Goal: Task Accomplishment & Management: Use online tool/utility

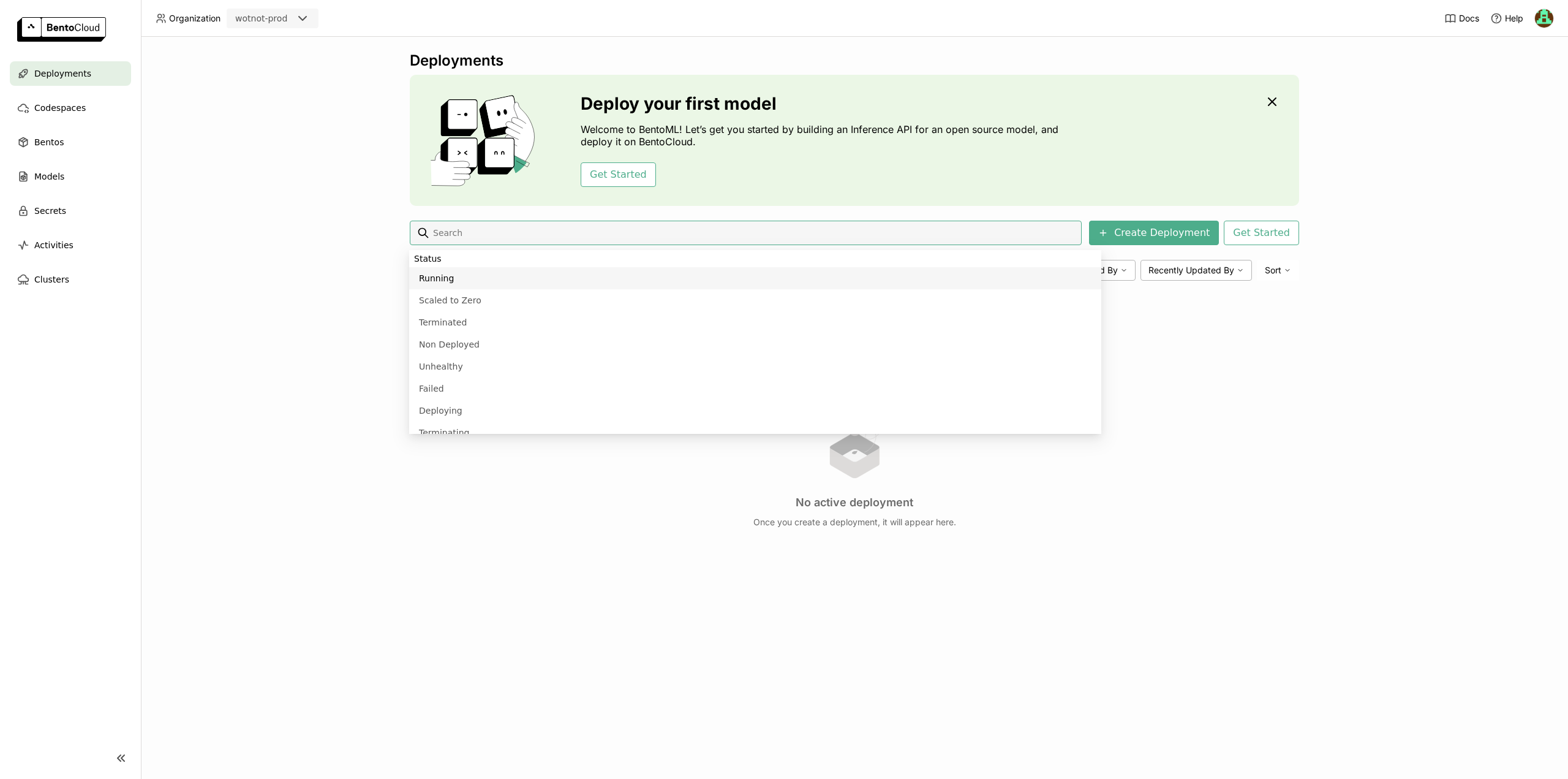
click at [429, 270] on li "Running" at bounding box center [755, 278] width 692 height 22
type input "status:running"
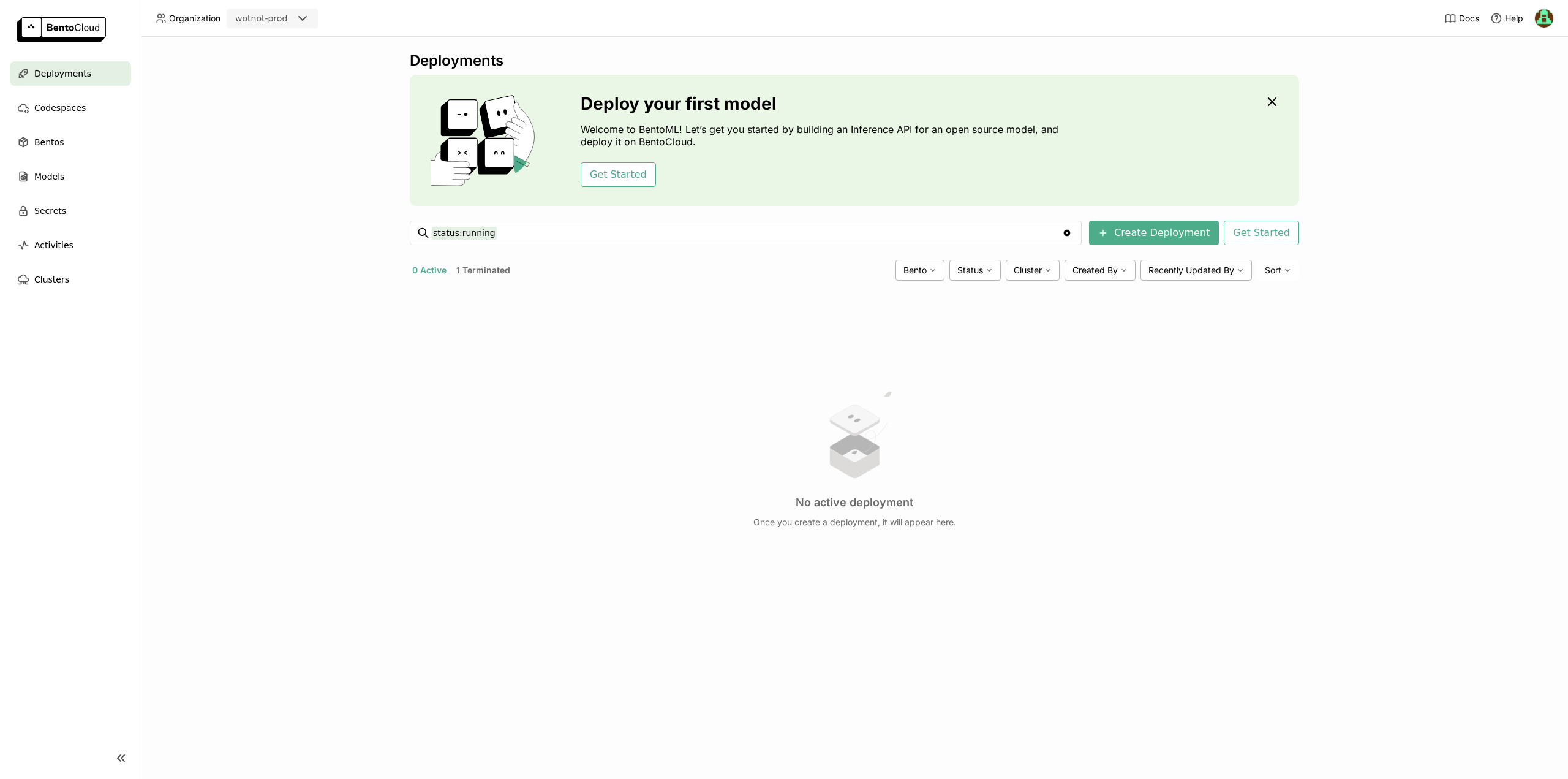
click at [470, 267] on button "1 Terminated" at bounding box center [483, 270] width 59 height 16
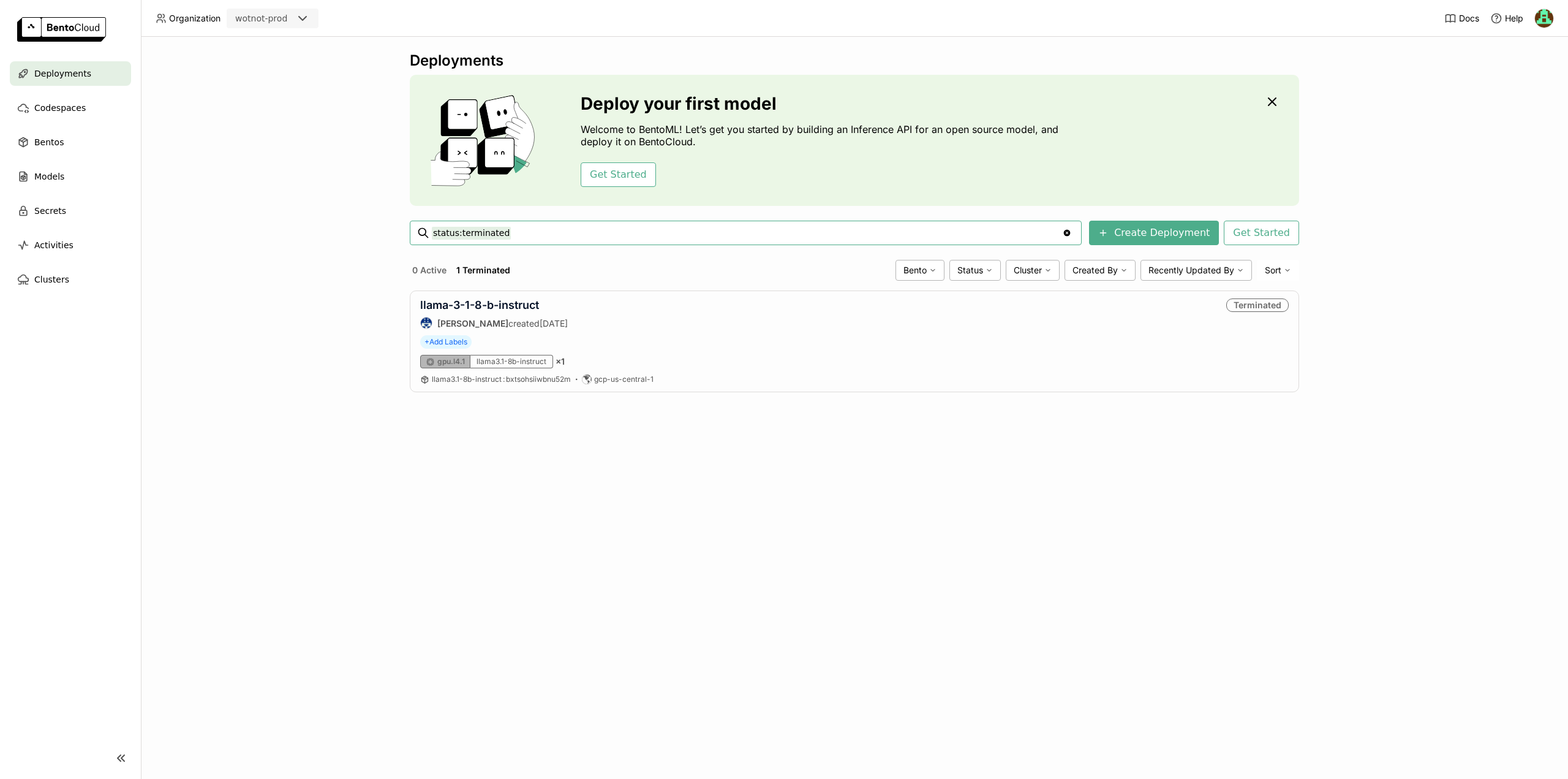
click at [548, 224] on input "status:terminated" at bounding box center [747, 232] width 630 height 19
click at [336, 232] on div "Deployments Deploy your first model Welcome to BentoML! Let’s get you started b…" at bounding box center [854, 408] width 1427 height 742
click at [77, 136] on div "Bentos" at bounding box center [70, 141] width 121 height 24
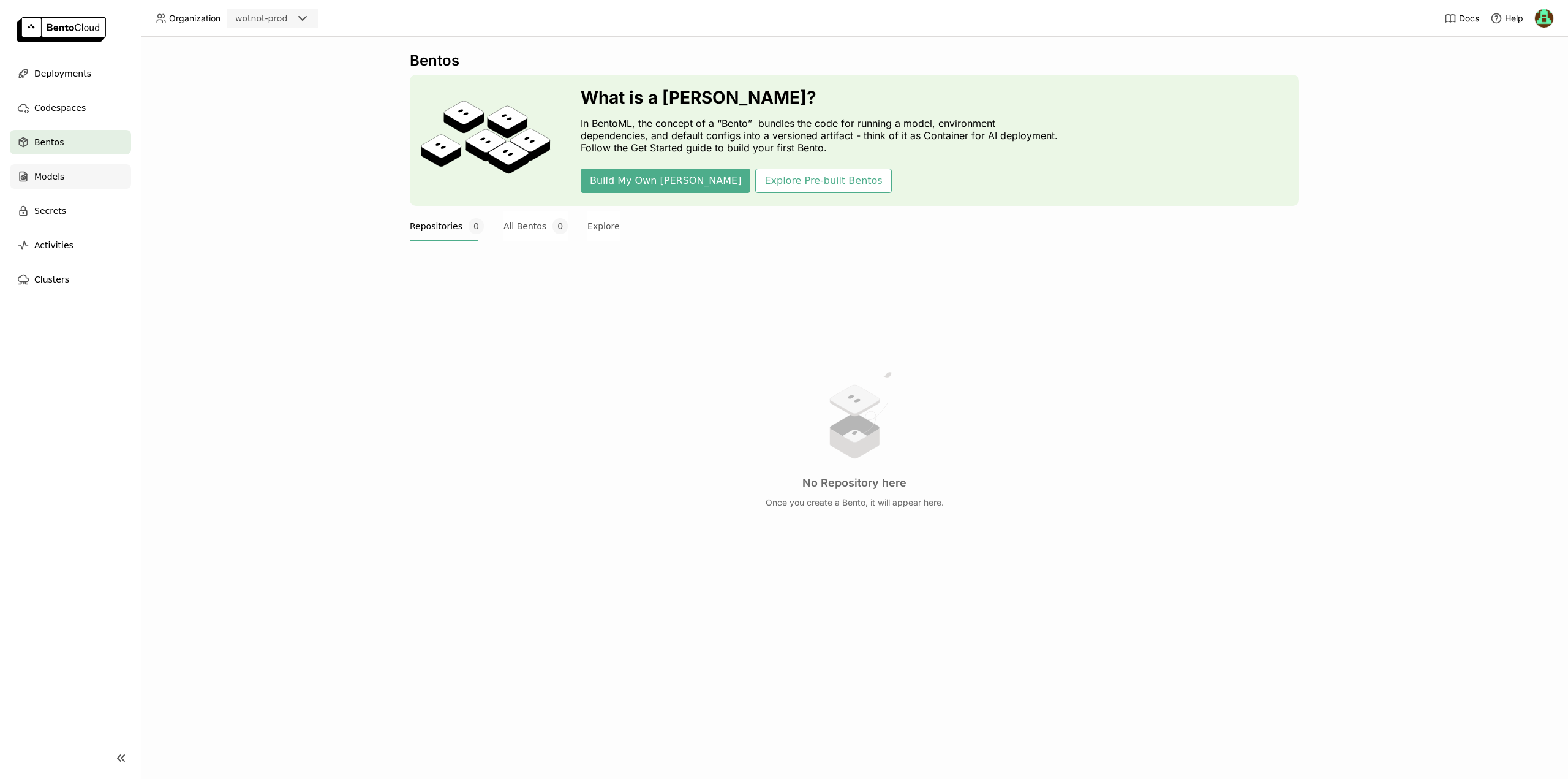
click at [37, 175] on span "Models" at bounding box center [49, 176] width 30 height 15
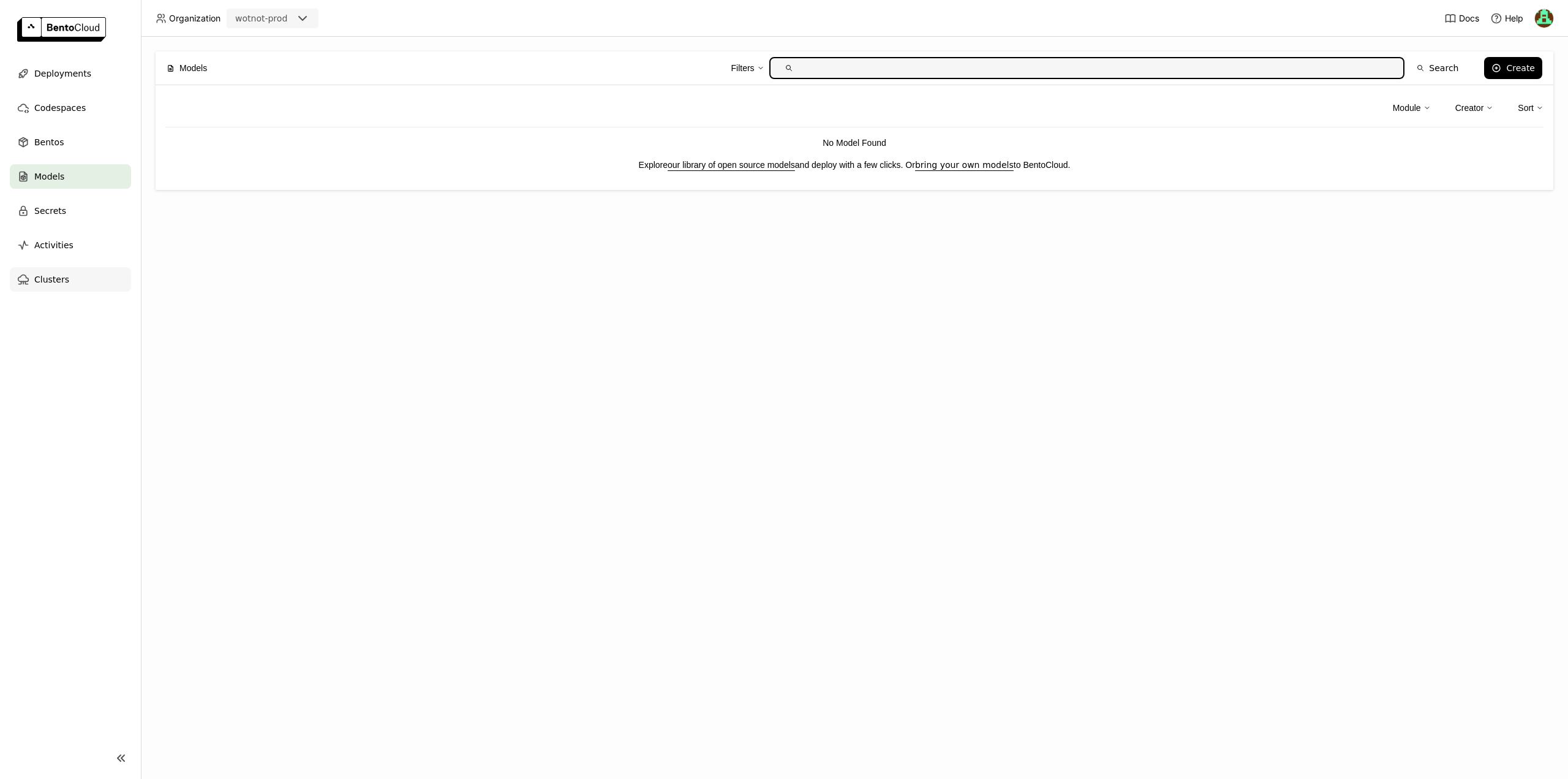
click at [65, 275] on div "Clusters" at bounding box center [70, 279] width 121 height 24
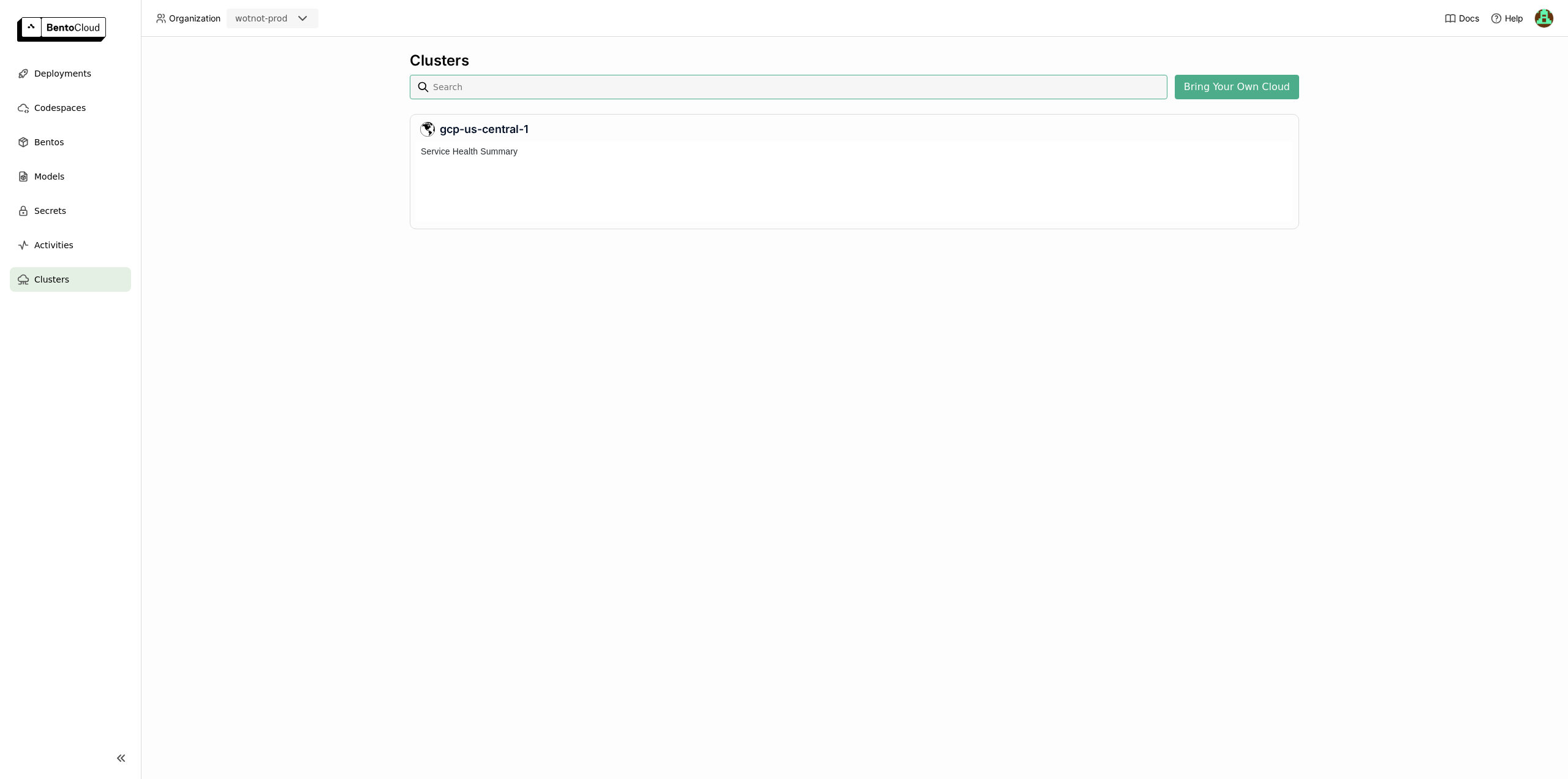
scroll to position [75, 872]
click at [424, 127] on icon at bounding box center [428, 130] width 15 height 15
click at [480, 133] on div "gcp-us-central-1" at bounding box center [855, 130] width 868 height 15
click at [480, 158] on div "Service Health Summary" at bounding box center [855, 151] width 877 height 19
click at [918, 199] on div at bounding box center [920, 186] width 5 height 31
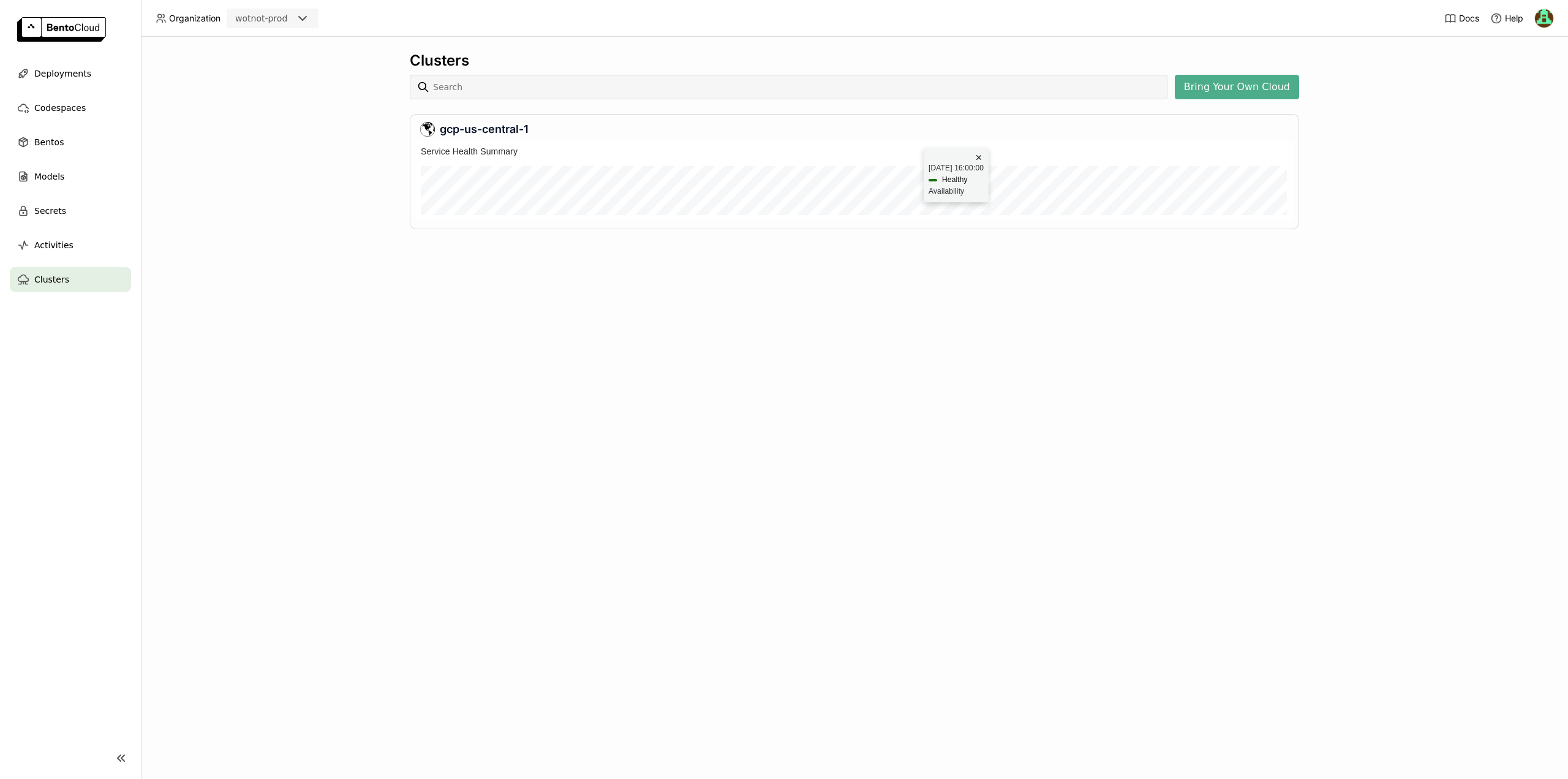
click at [552, 300] on div "Clusters Bring Your Own Cloud gcp-us-central-1" at bounding box center [854, 408] width 1427 height 742
click at [465, 137] on div "gcp-us-central-1" at bounding box center [855, 171] width 890 height 115
click at [1214, 89] on button "Bring Your Own Cloud" at bounding box center [1237, 87] width 125 height 24
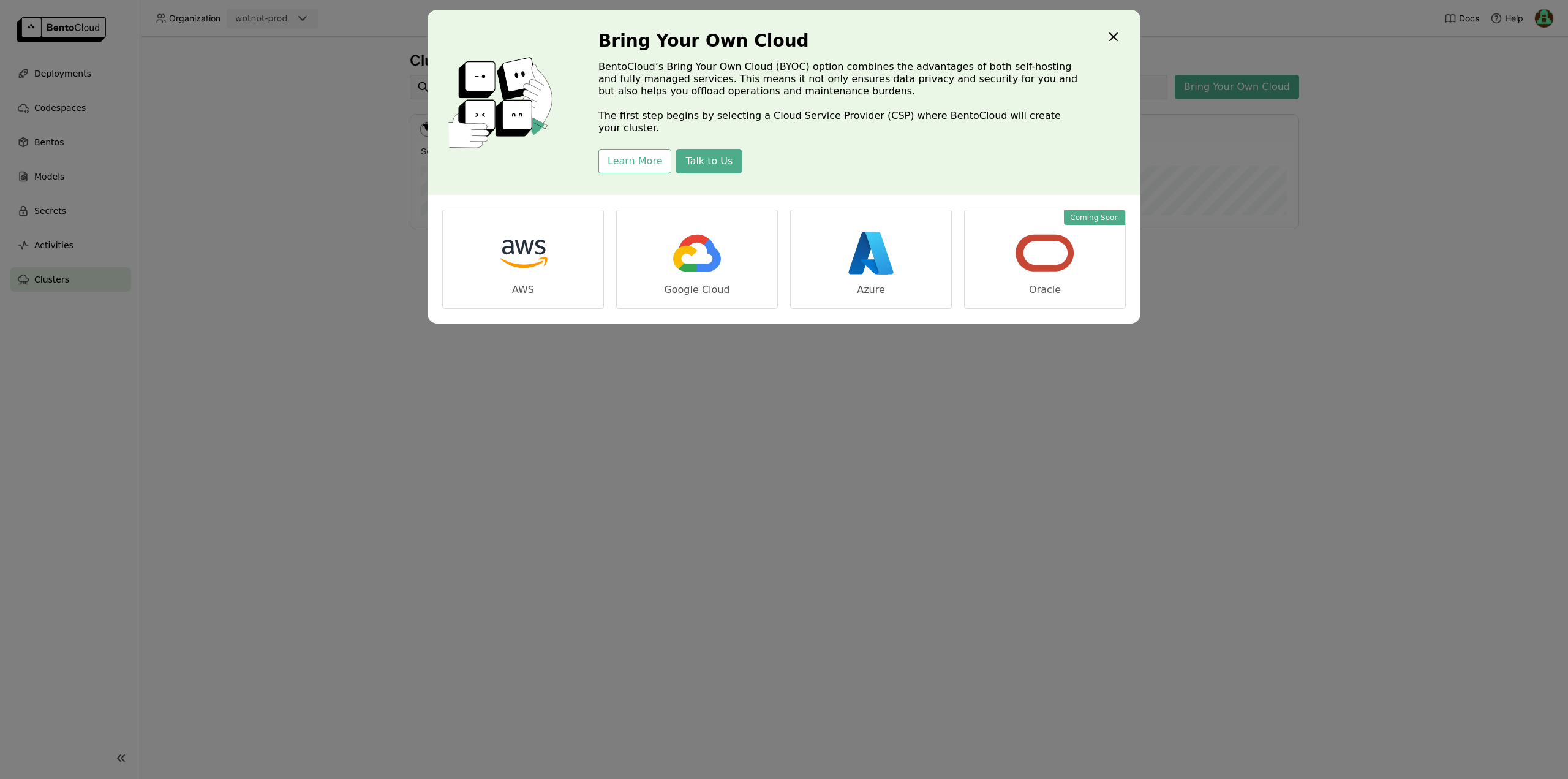
click at [1111, 37] on icon "Close" at bounding box center [1114, 37] width 15 height 15
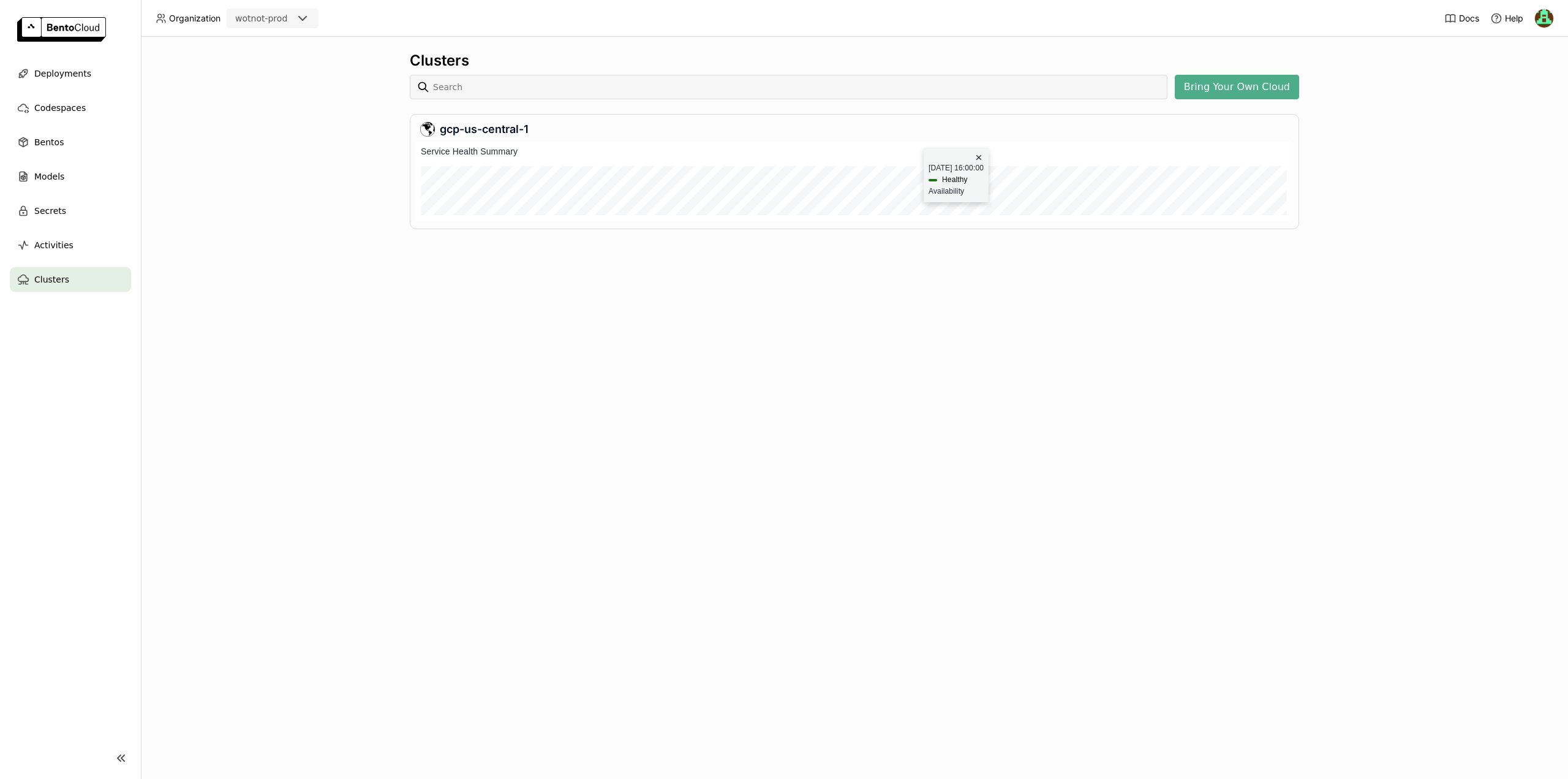
click at [997, 357] on div "Clusters Bring Your Own Cloud gcp-us-central-1" at bounding box center [854, 408] width 1427 height 742
click at [482, 145] on h6 "Service Health Summary" at bounding box center [469, 151] width 107 height 14
click at [482, 122] on div "gcp-us-central-1" at bounding box center [855, 130] width 868 height 15
click at [479, 139] on div "gcp-us-central-1" at bounding box center [855, 171] width 890 height 115
click at [471, 176] on div at bounding box center [876, 186] width 812 height 31
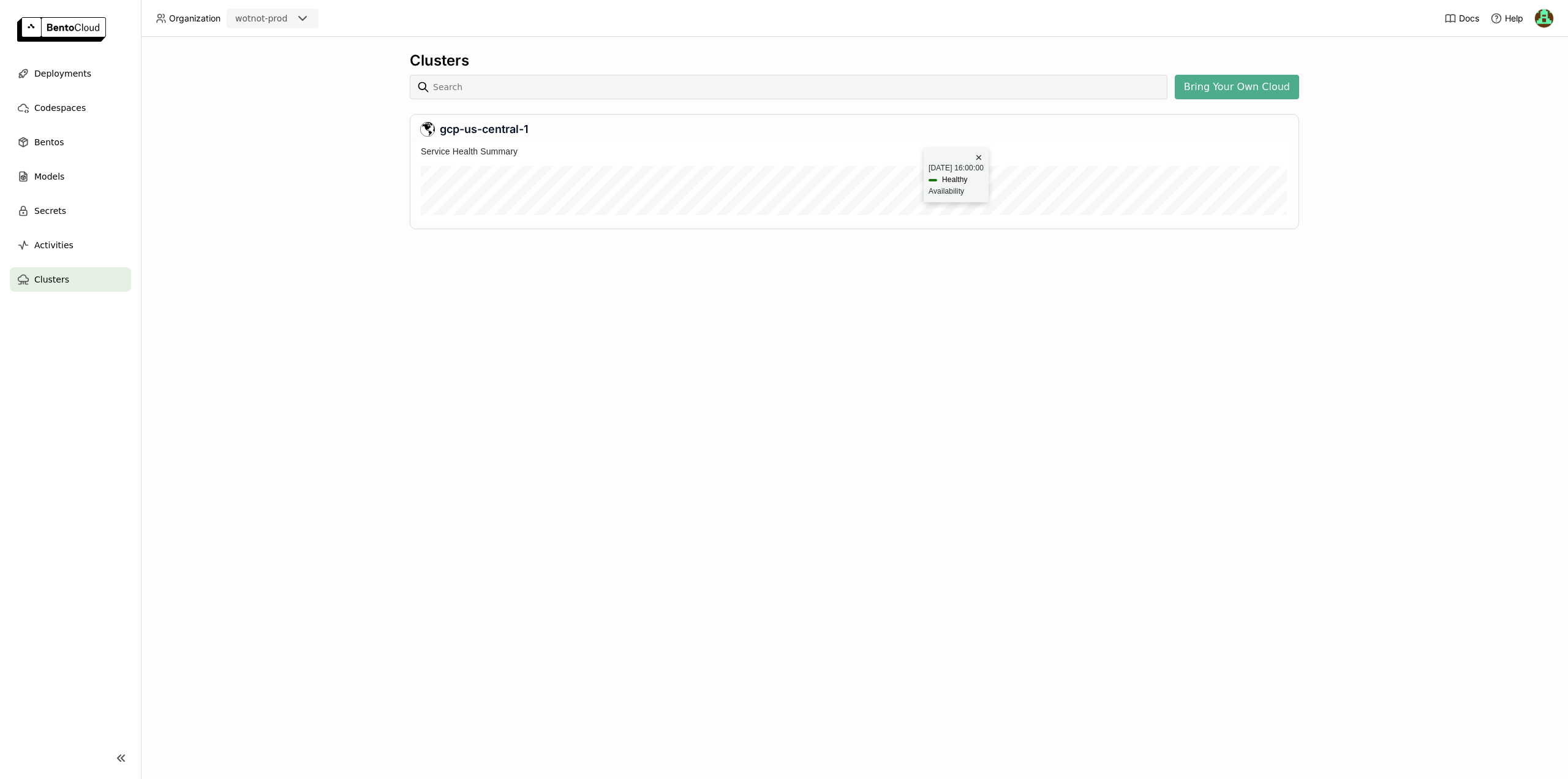
click at [602, 311] on div "Clusters Bring Your Own Cloud gcp-us-central-1" at bounding box center [854, 408] width 1427 height 742
click at [727, 181] on div at bounding box center [726, 186] width 5 height 31
click at [425, 129] on icon at bounding box center [428, 130] width 13 height 14
click at [909, 188] on div at bounding box center [910, 186] width 5 height 31
click at [1150, 129] on div "gcp-us-central-1" at bounding box center [855, 130] width 868 height 15
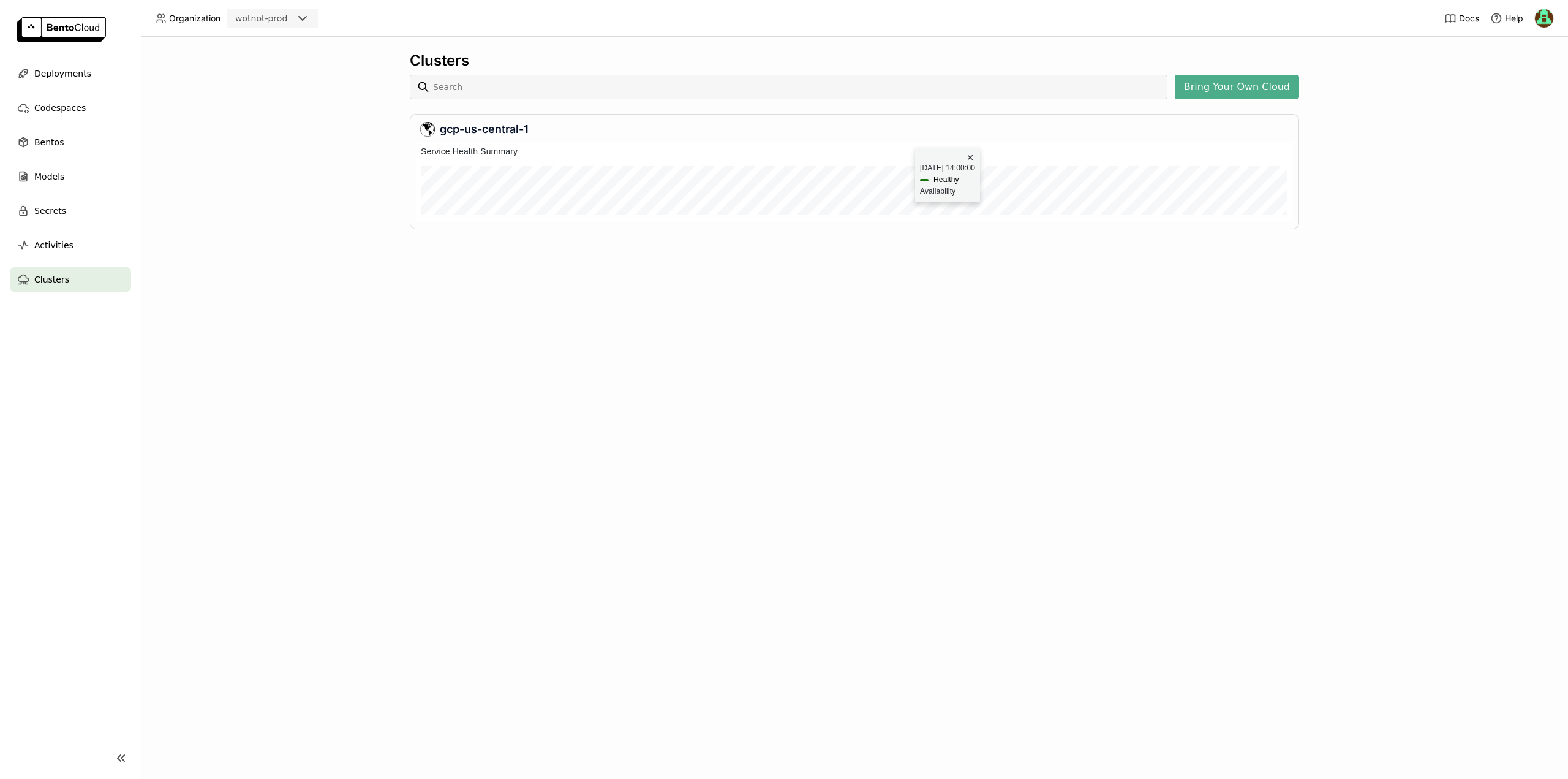
click at [669, 351] on div "Clusters Bring Your Own Cloud gcp-us-central-1" at bounding box center [854, 408] width 1427 height 742
click at [49, 69] on span "Deployments" at bounding box center [62, 74] width 57 height 15
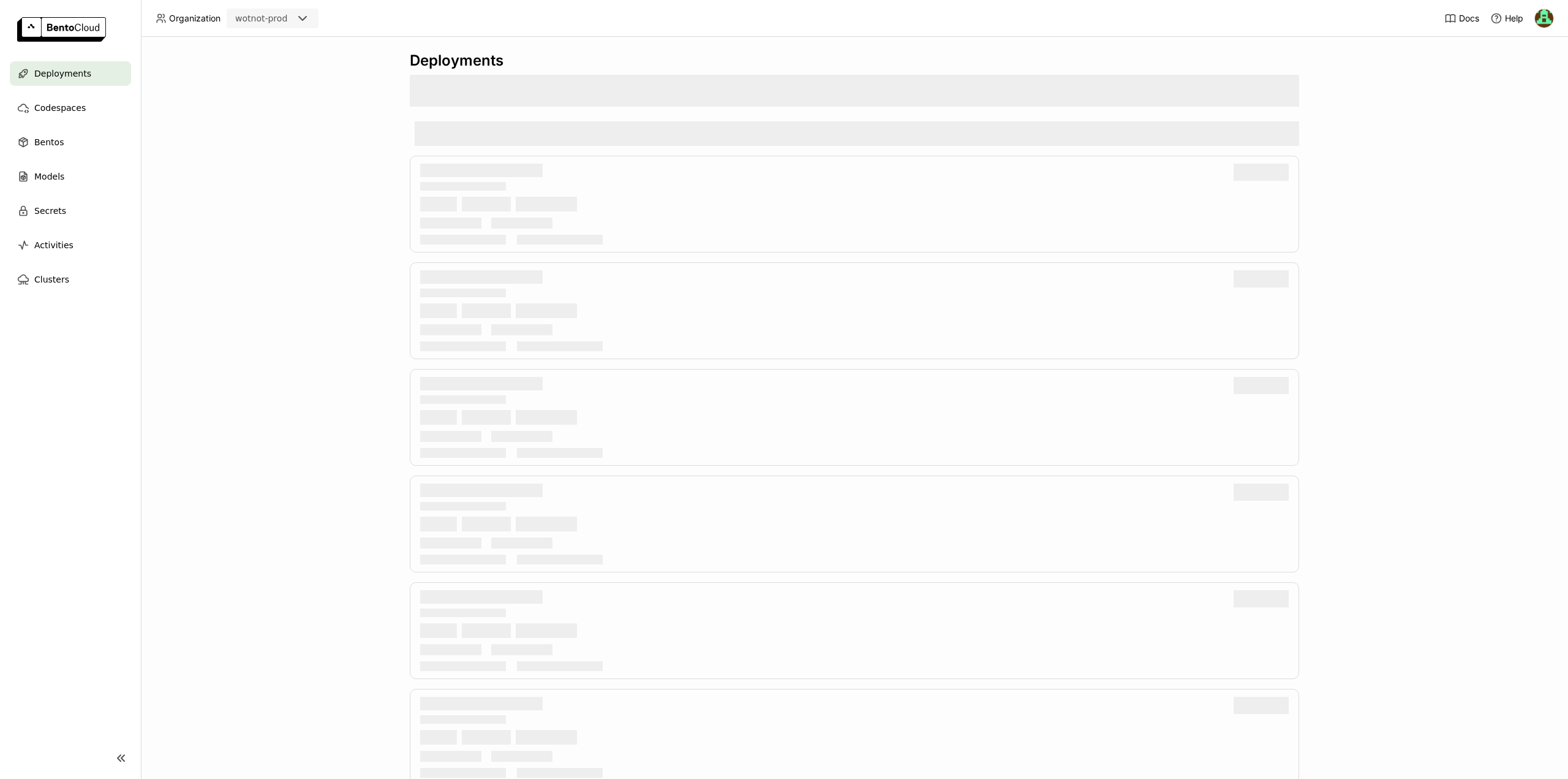
click at [283, 20] on div "wotnot-prod" at bounding box center [262, 19] width 52 height 12
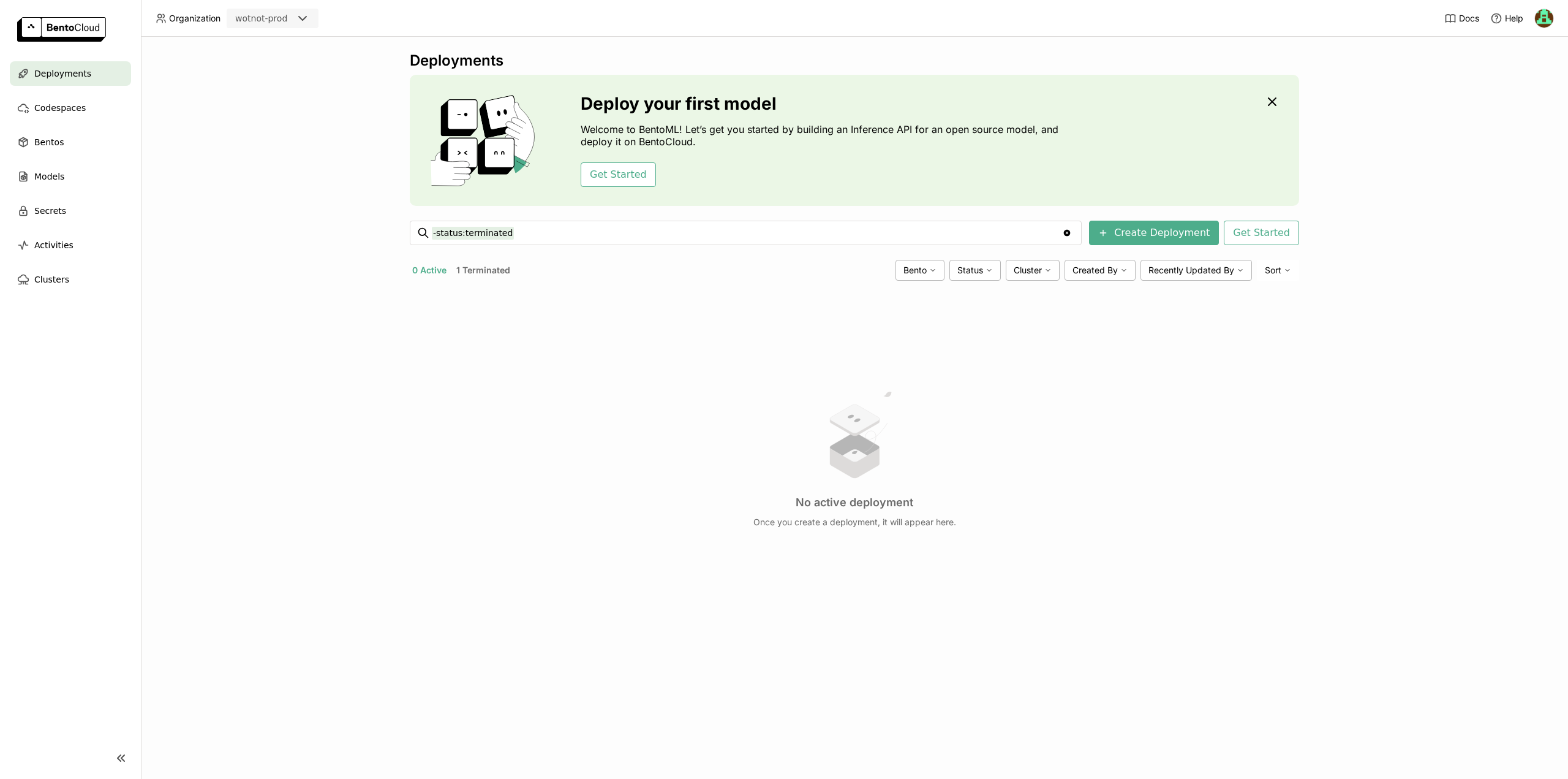
click at [543, 26] on header "Organization wotnot-prod Docs Help" at bounding box center [784, 18] width 1568 height 37
click at [1162, 236] on button "Create Deployment" at bounding box center [1154, 232] width 130 height 24
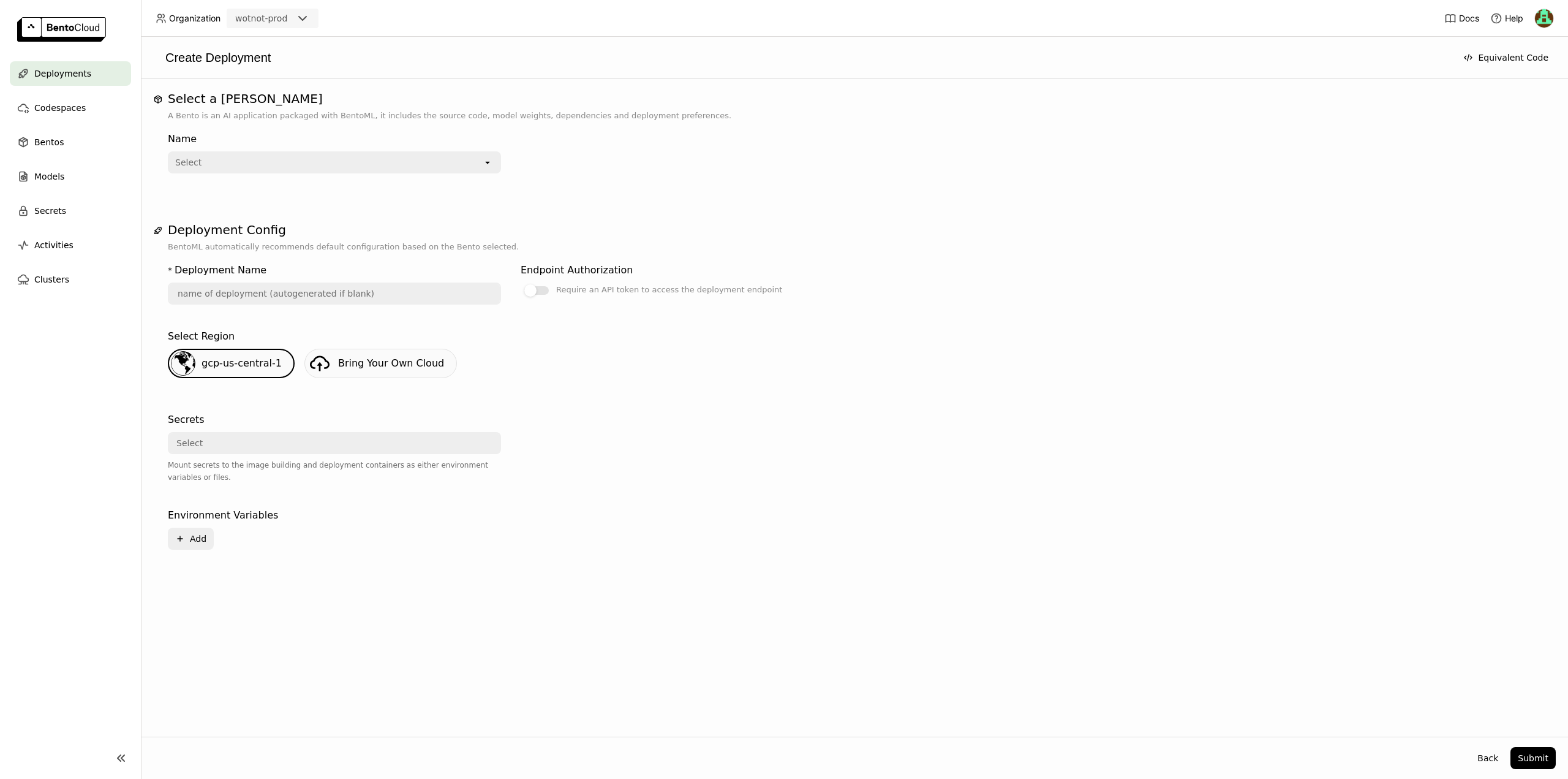
click at [316, 161] on div "Select" at bounding box center [325, 162] width 313 height 19
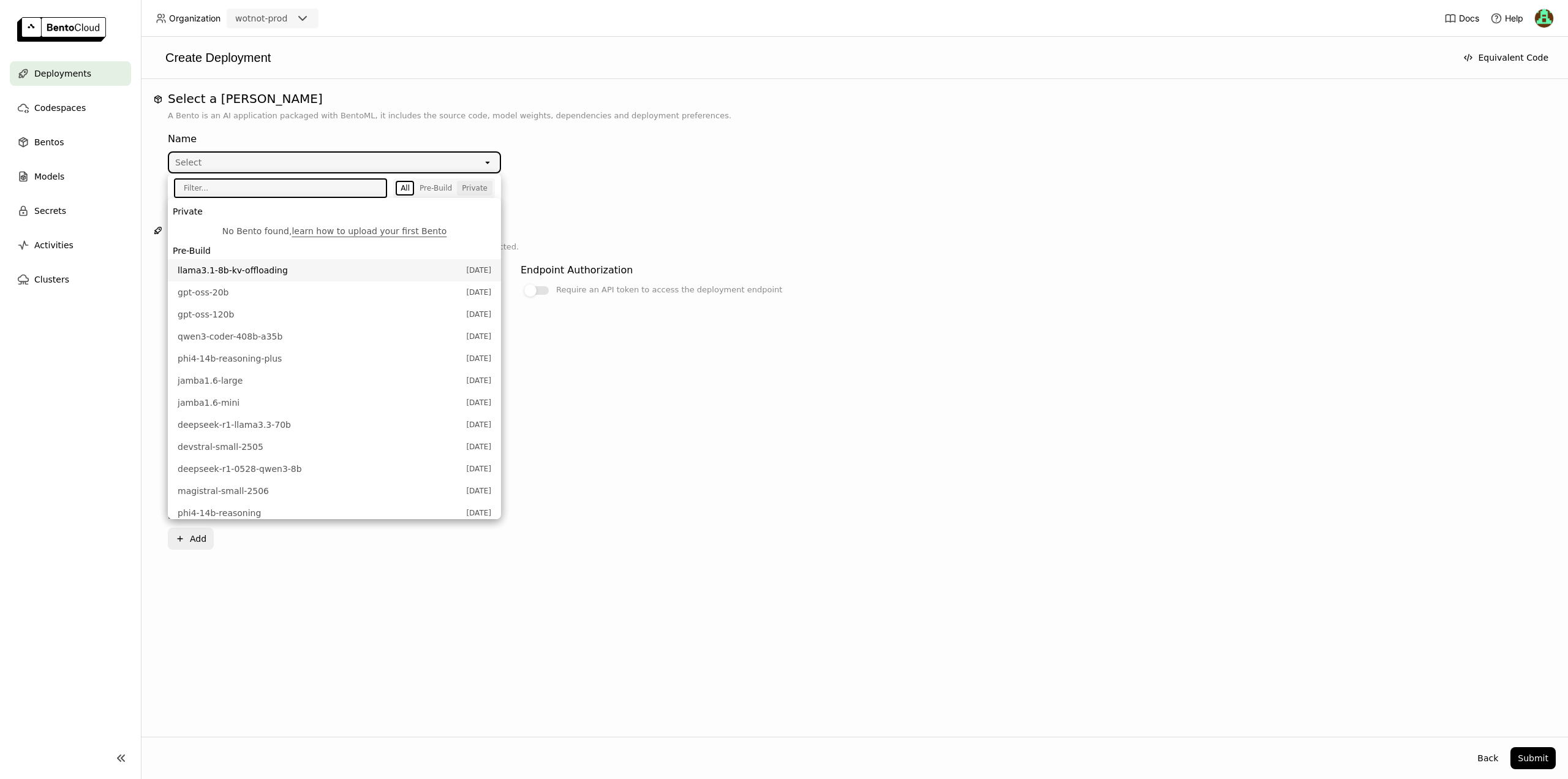
click at [473, 194] on button "Private" at bounding box center [475, 188] width 36 height 15
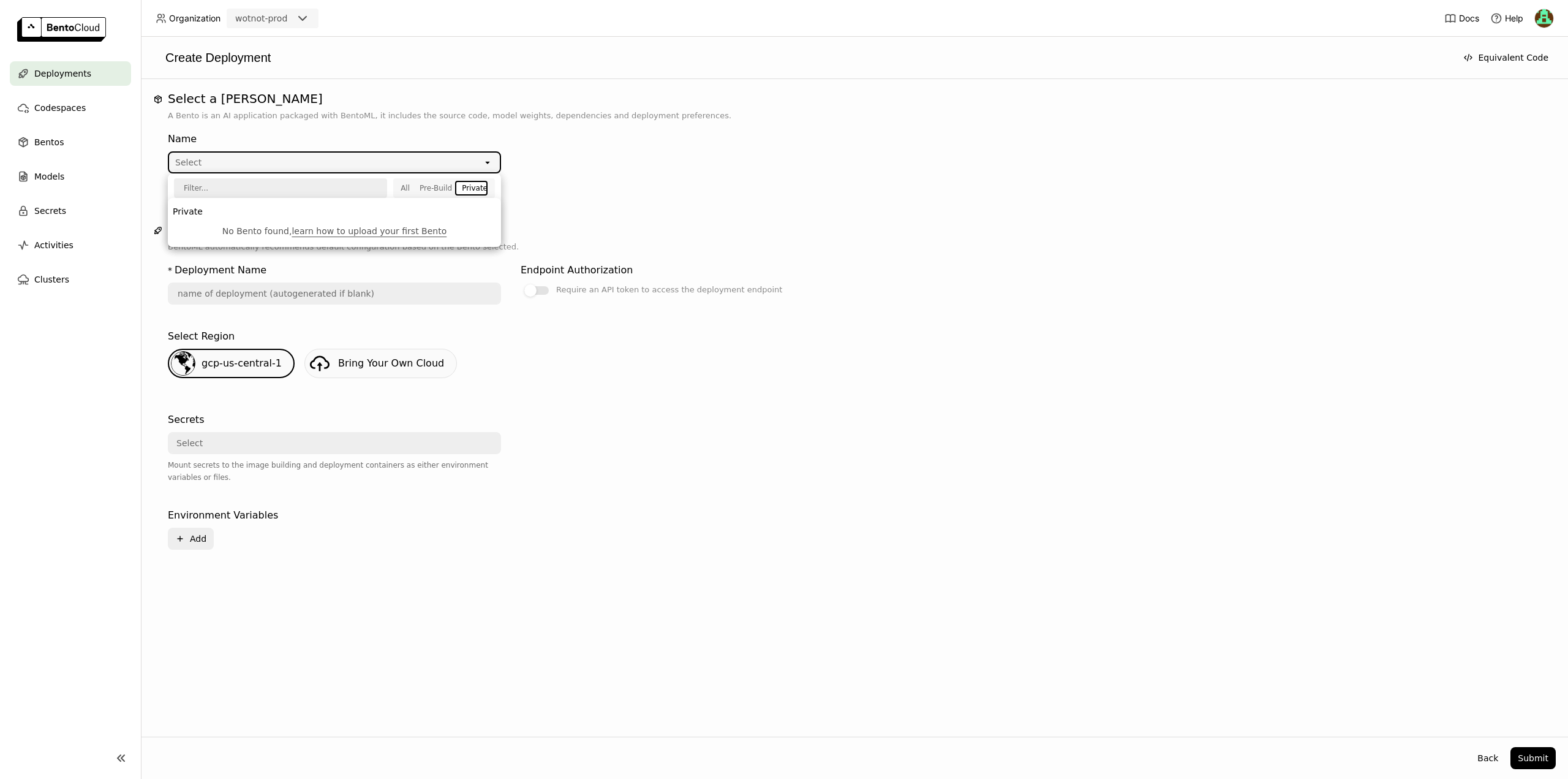
click at [416, 231] on link "learn how to upload your first Bento" at bounding box center [369, 231] width 155 height 10
click at [711, 152] on div "Name Select open" at bounding box center [510, 150] width 686 height 47
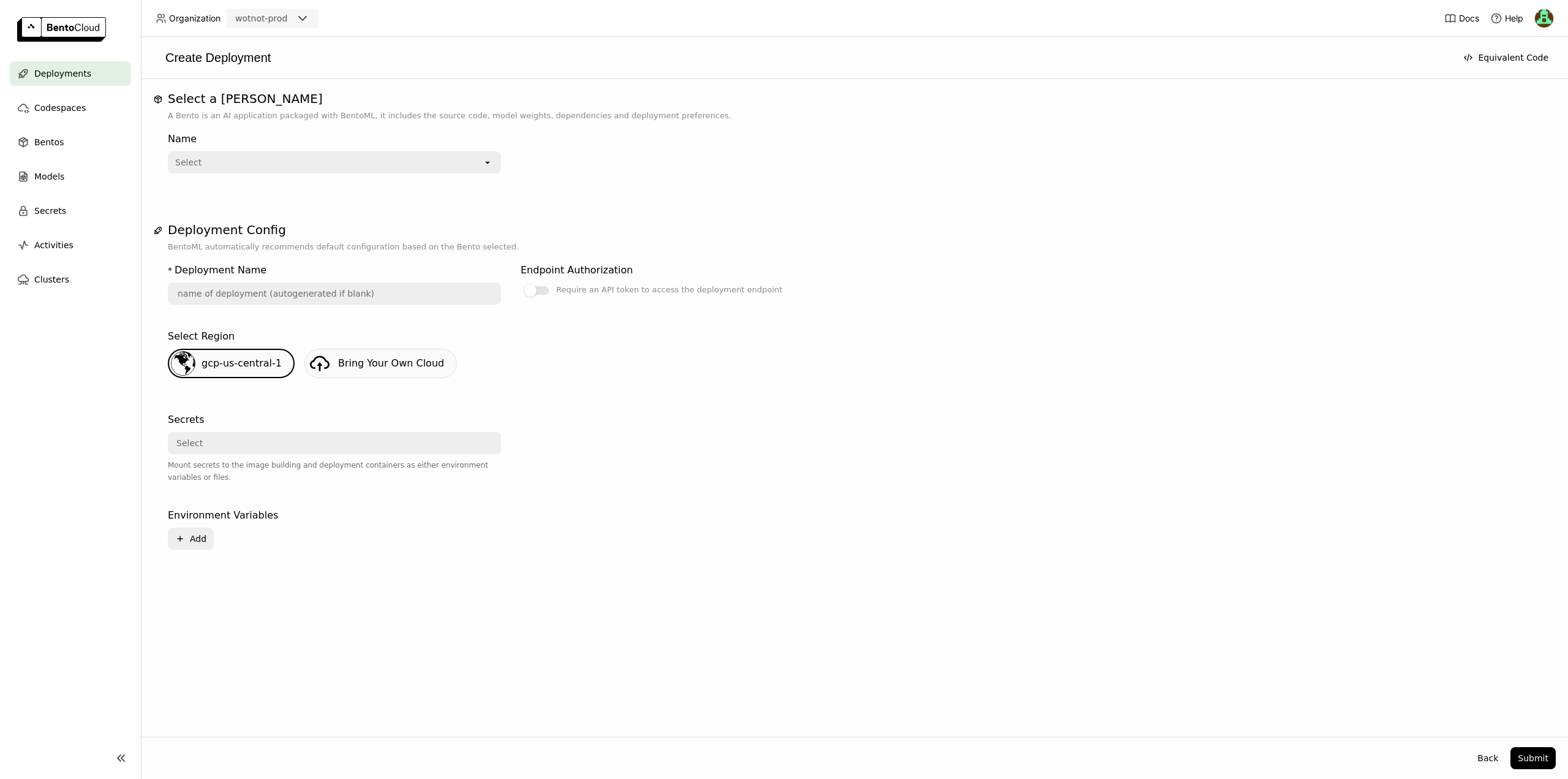
click at [201, 159] on div "Select" at bounding box center [325, 162] width 313 height 19
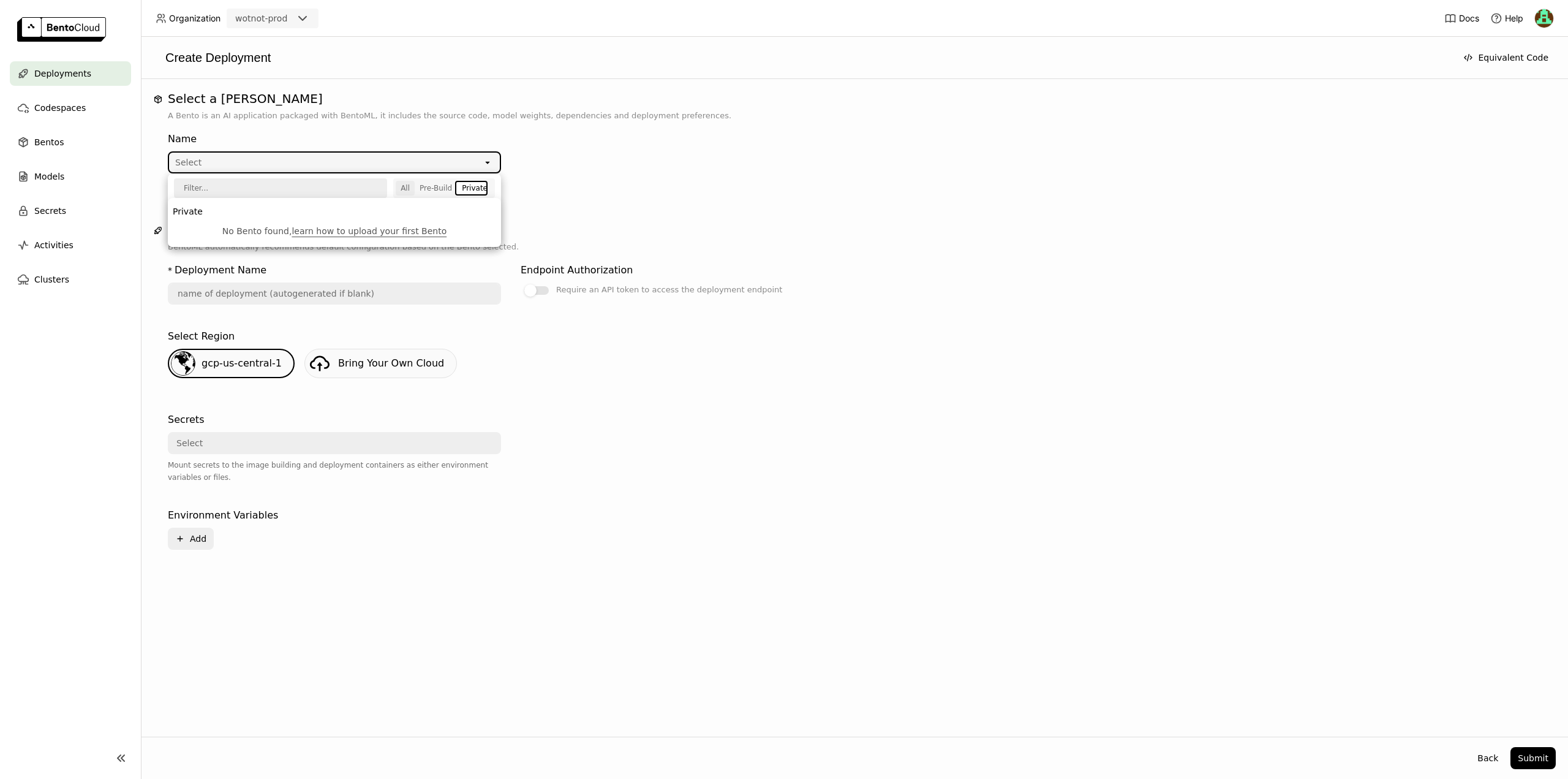
click at [410, 184] on div "All" at bounding box center [405, 188] width 9 height 10
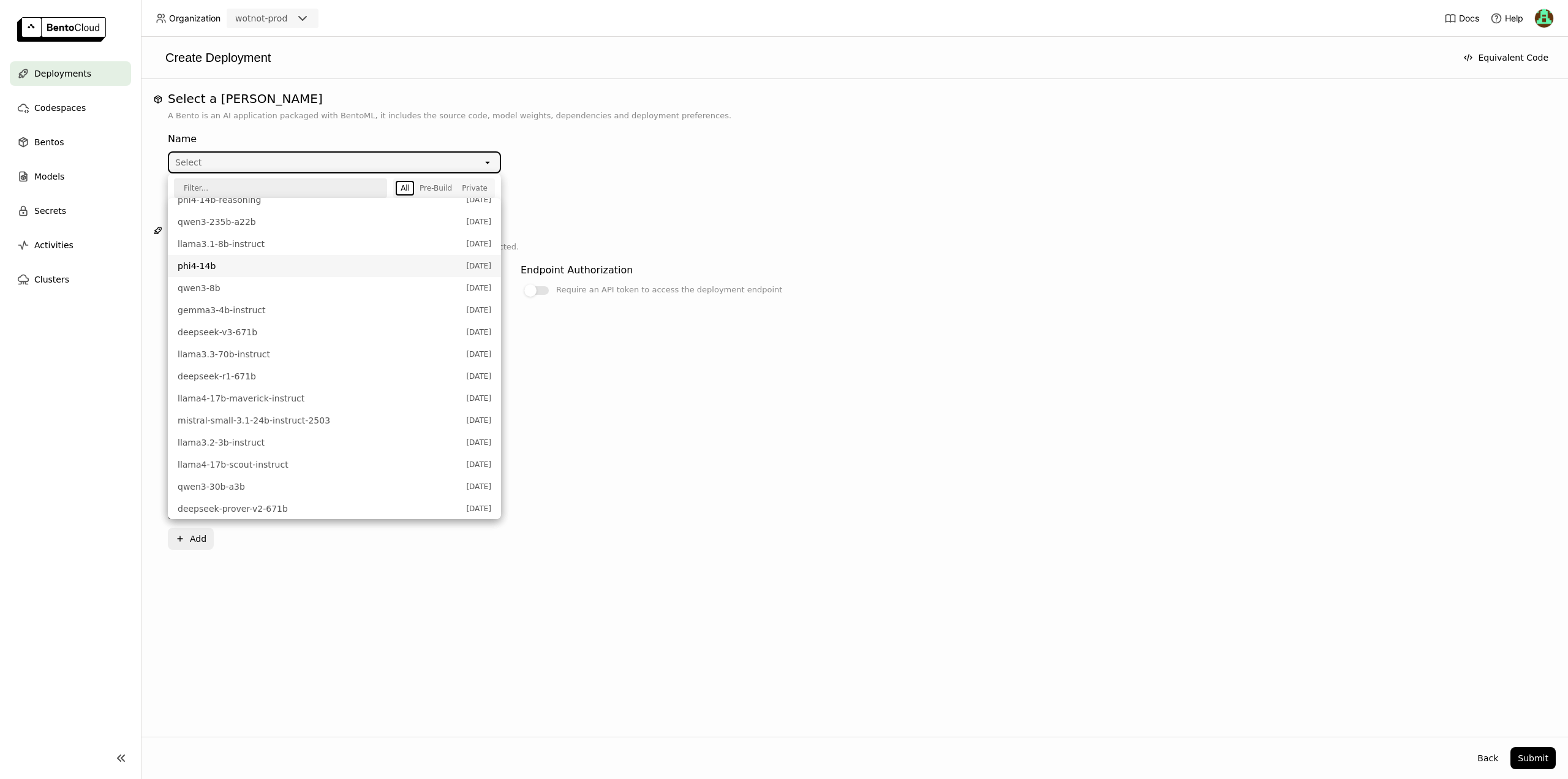
scroll to position [318, 0]
click at [244, 505] on span "deepseek-prover-v2-671b" at bounding box center [318, 503] width 282 height 12
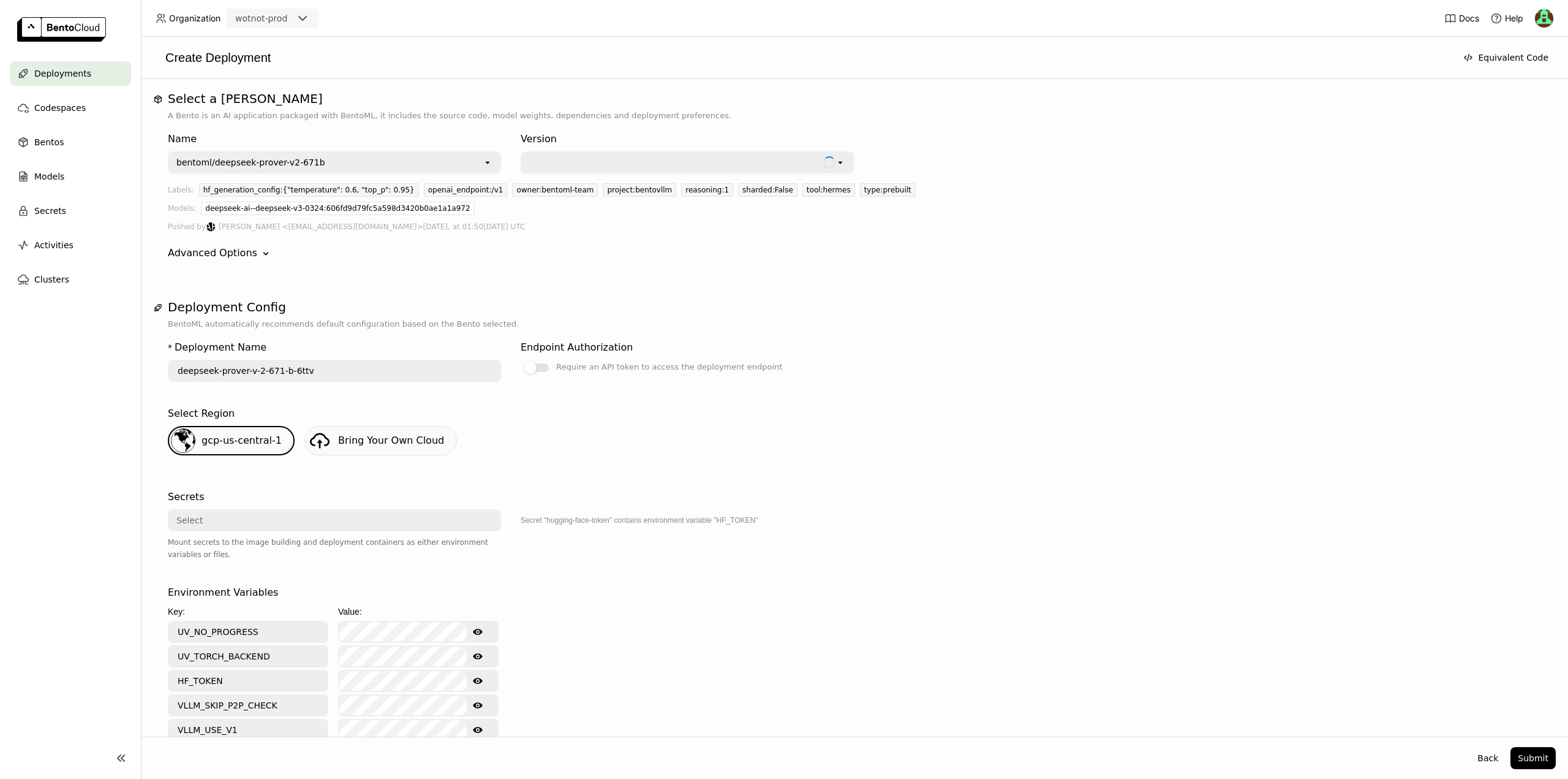
click at [283, 446] on div "gcp-us-central-1" at bounding box center [231, 440] width 127 height 29
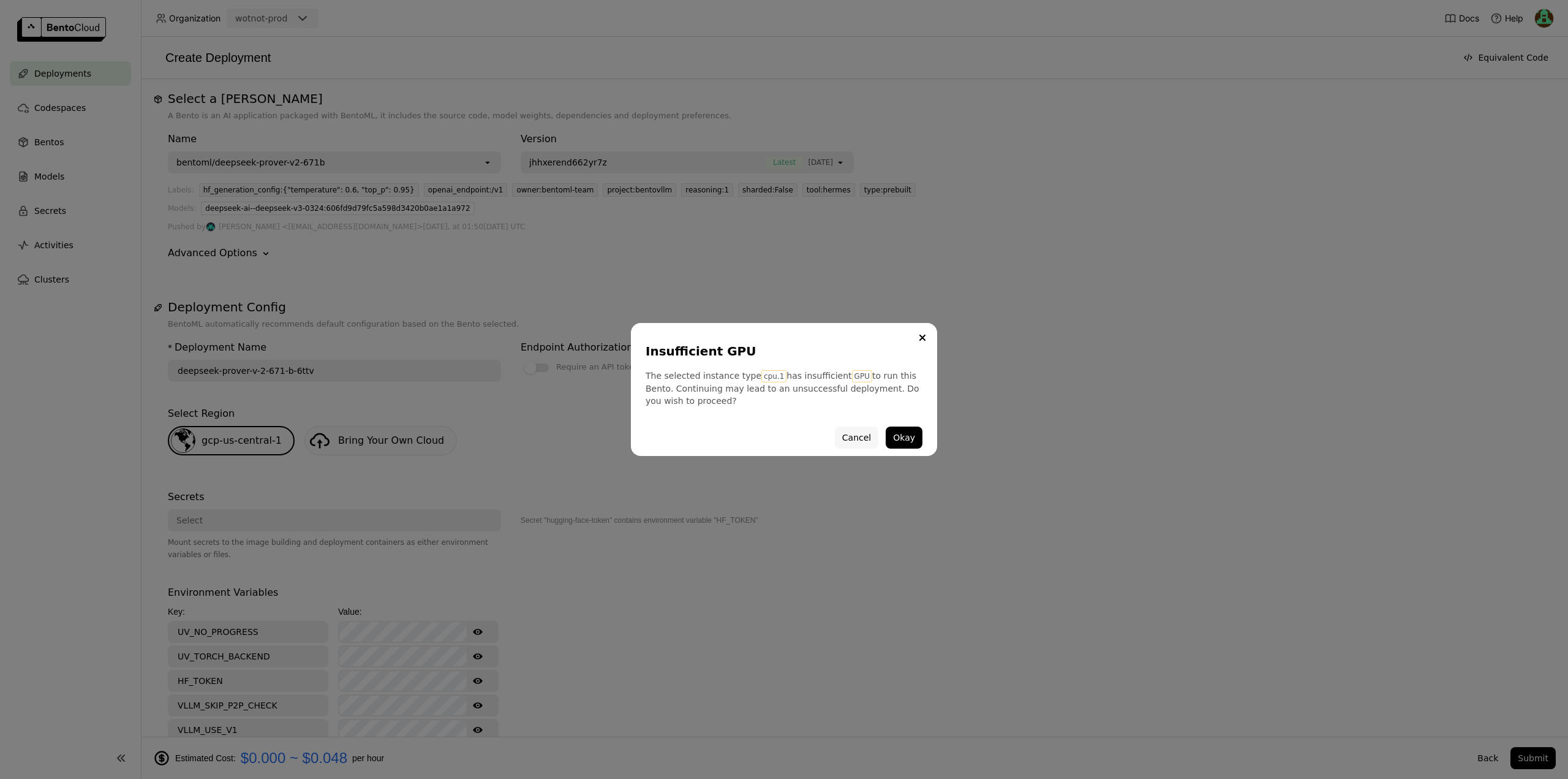
click at [857, 433] on button "Cancel" at bounding box center [857, 437] width 44 height 22
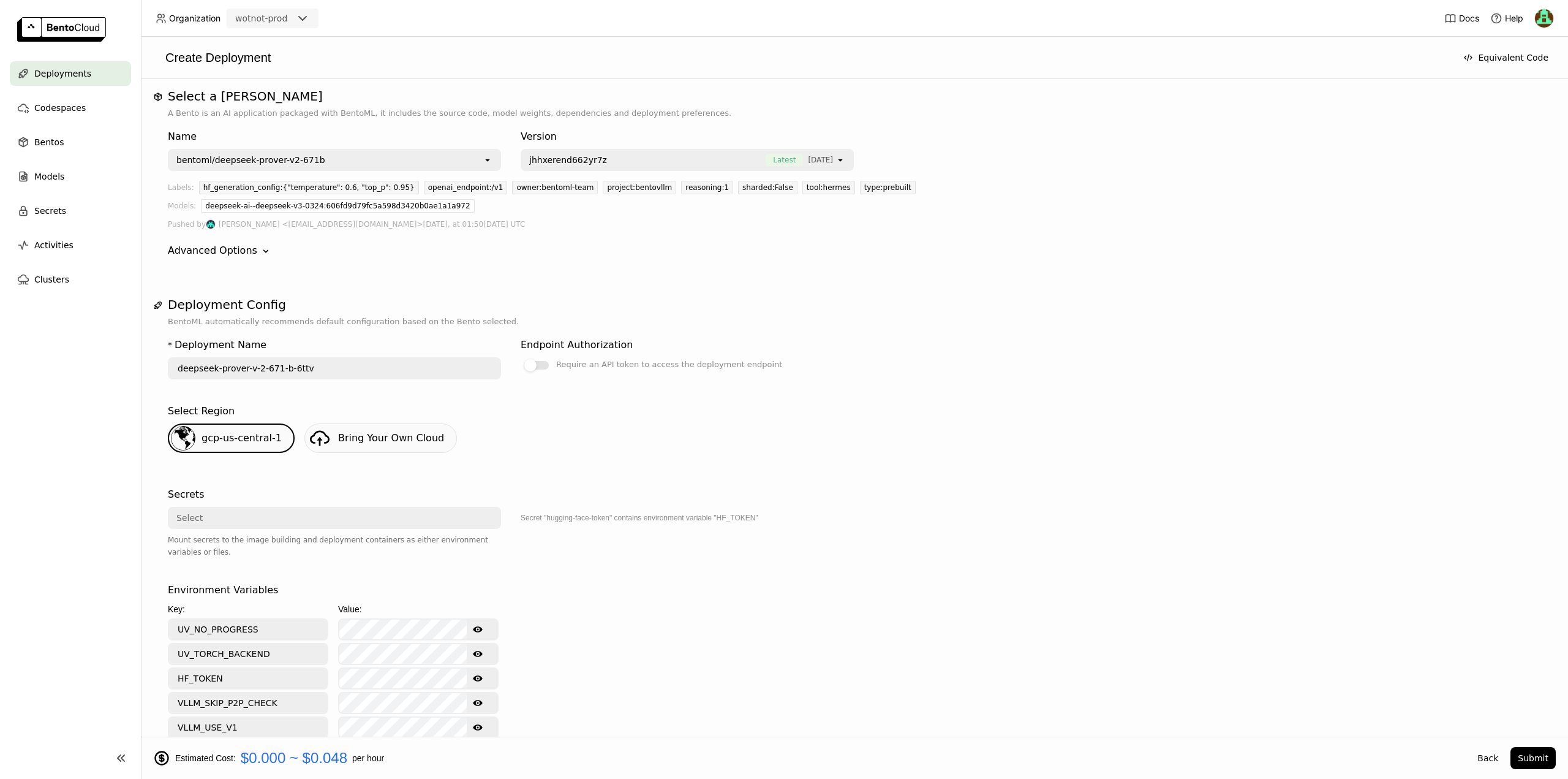
scroll to position [0, 0]
click at [299, 158] on div "bentoml/deepseek-prover-v2-671b" at bounding box center [250, 163] width 149 height 12
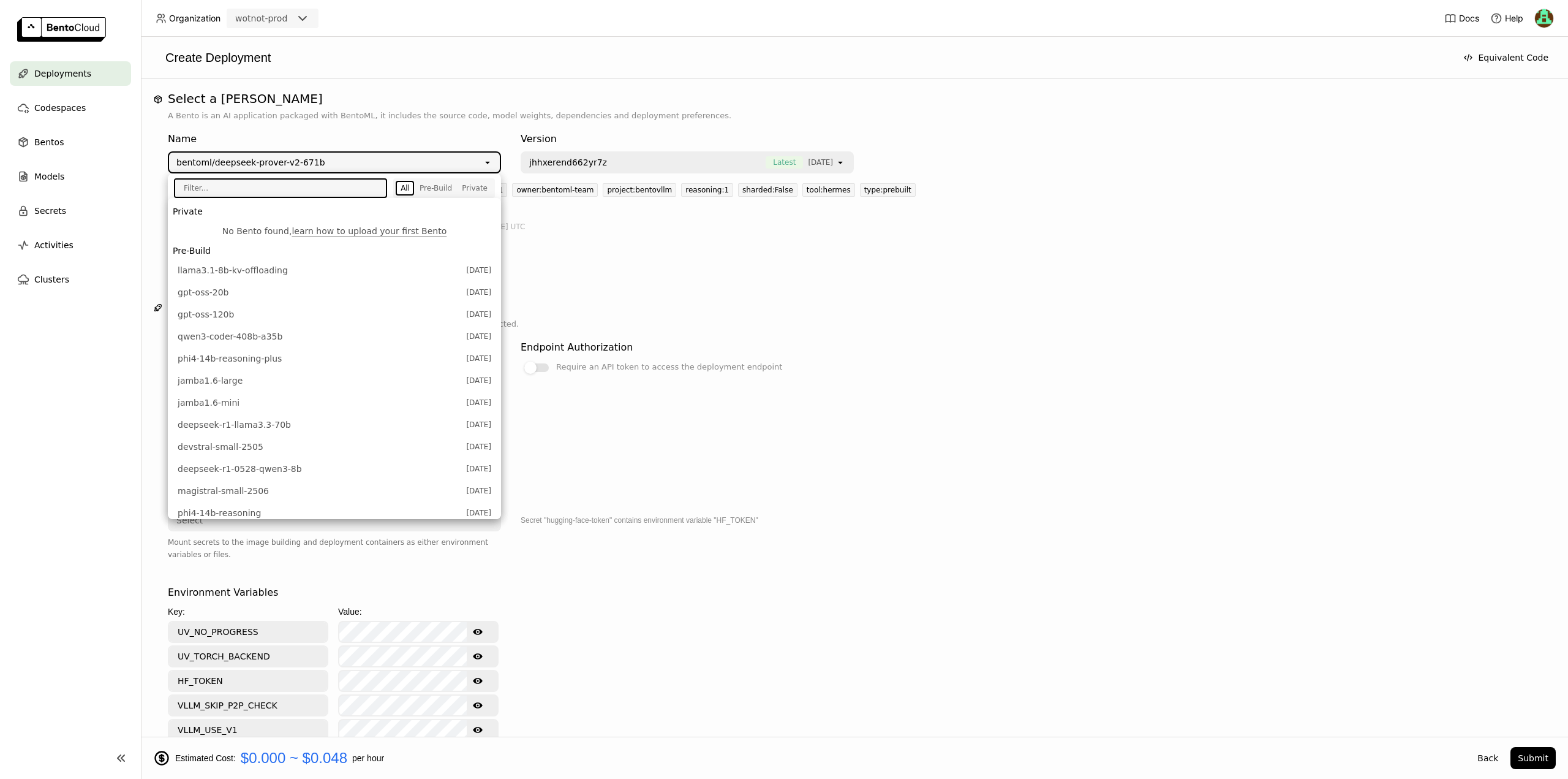
scroll to position [318, 0]
click at [256, 216] on span "qwen3-235b-a22b" at bounding box center [318, 216] width 282 height 12
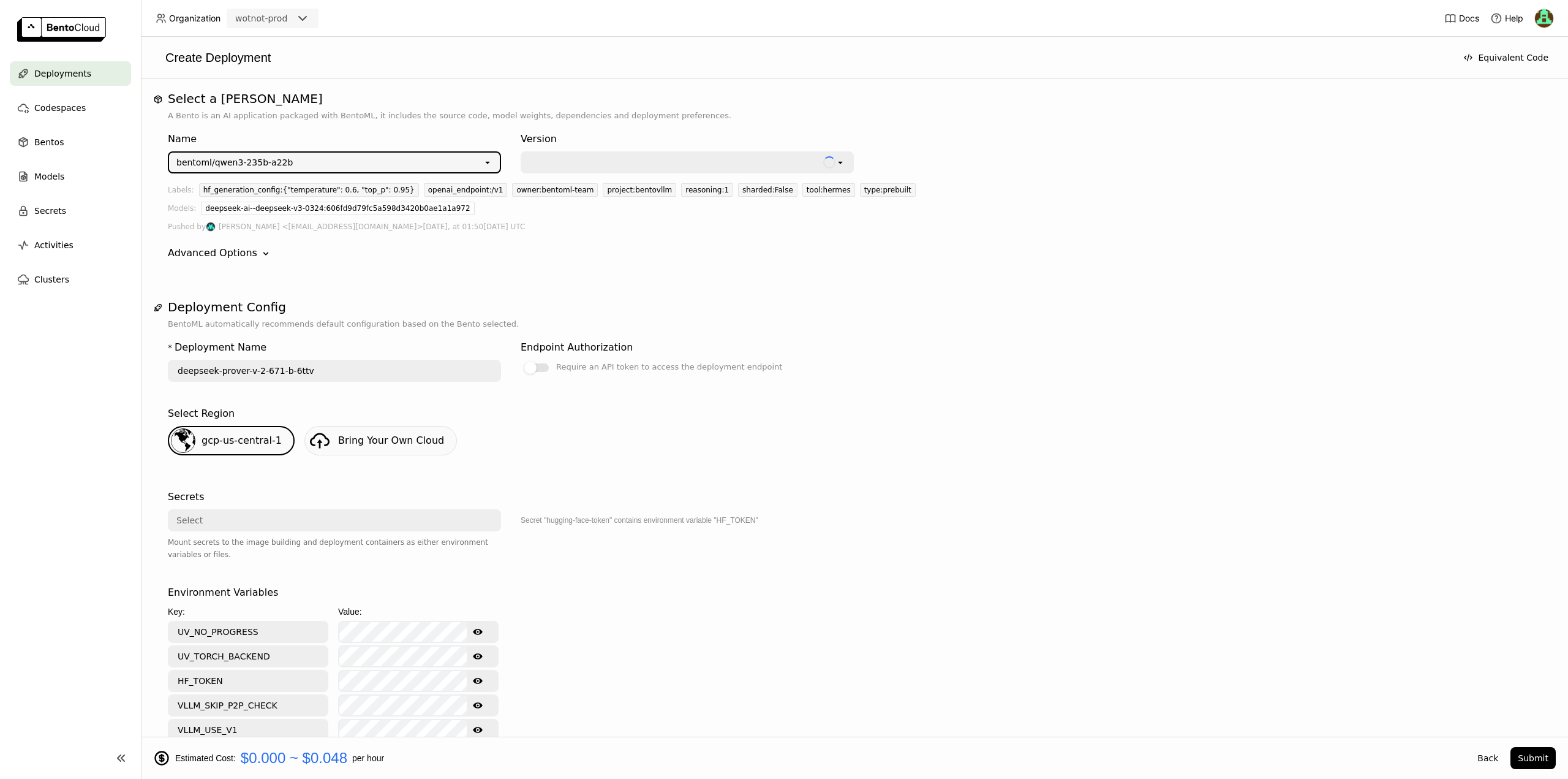
type input "[PERSON_NAME]-3-235-b-a-22-b-4r4q"
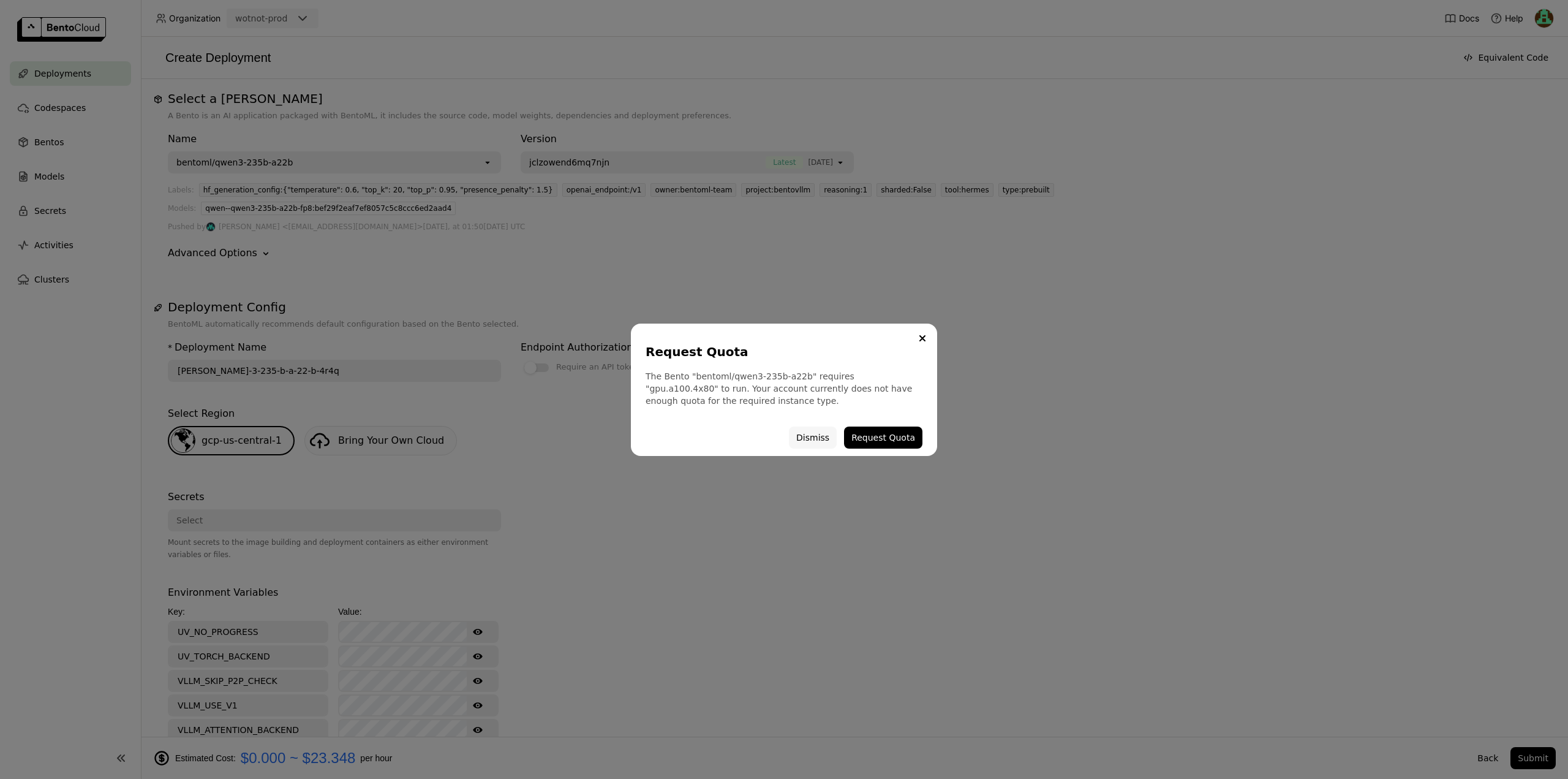
click at [819, 437] on button "Dismiss" at bounding box center [812, 437] width 48 height 22
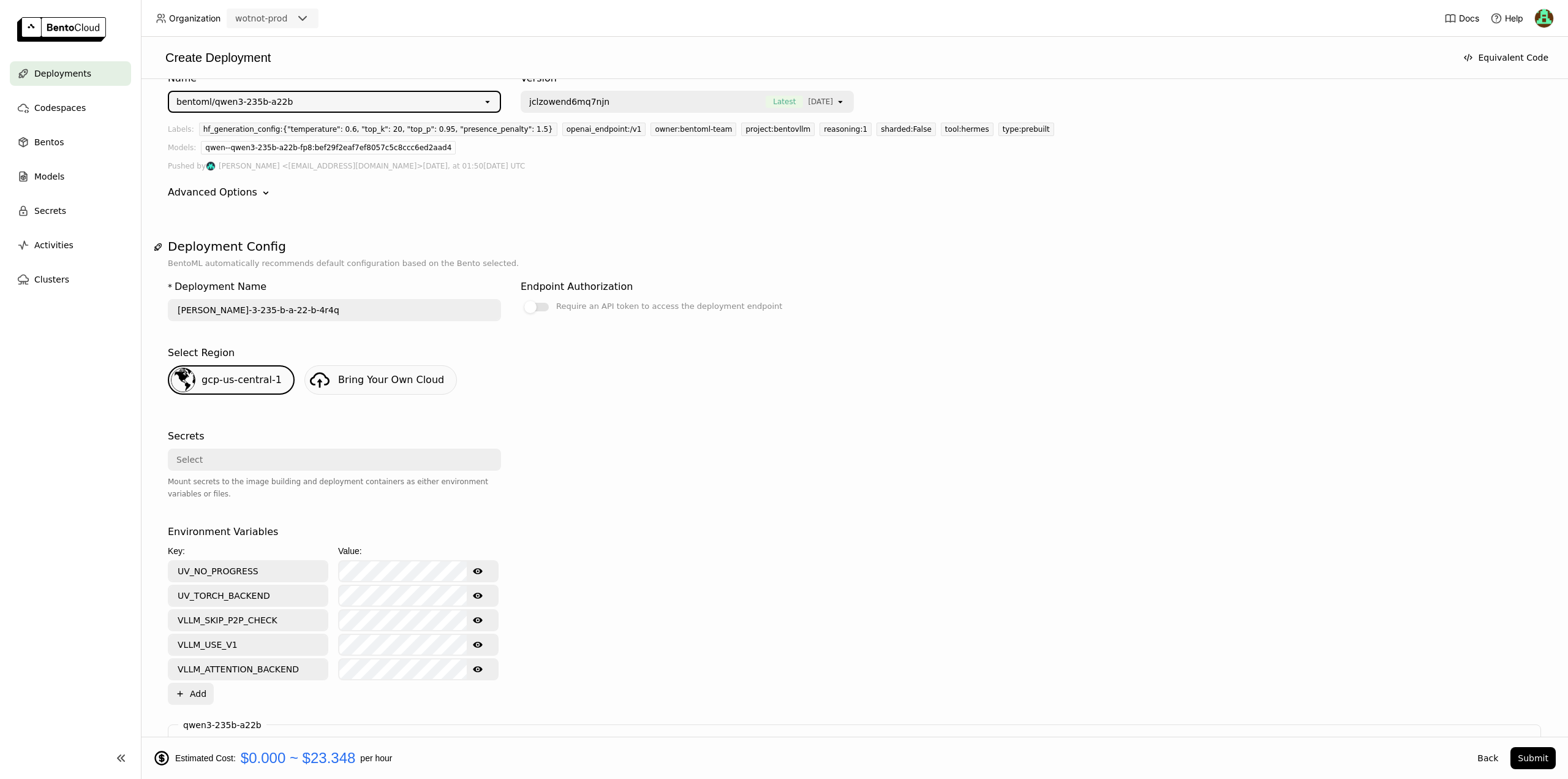
scroll to position [61, 0]
click at [402, 104] on div "bentoml/qwen3-235b-a22b" at bounding box center [325, 101] width 313 height 19
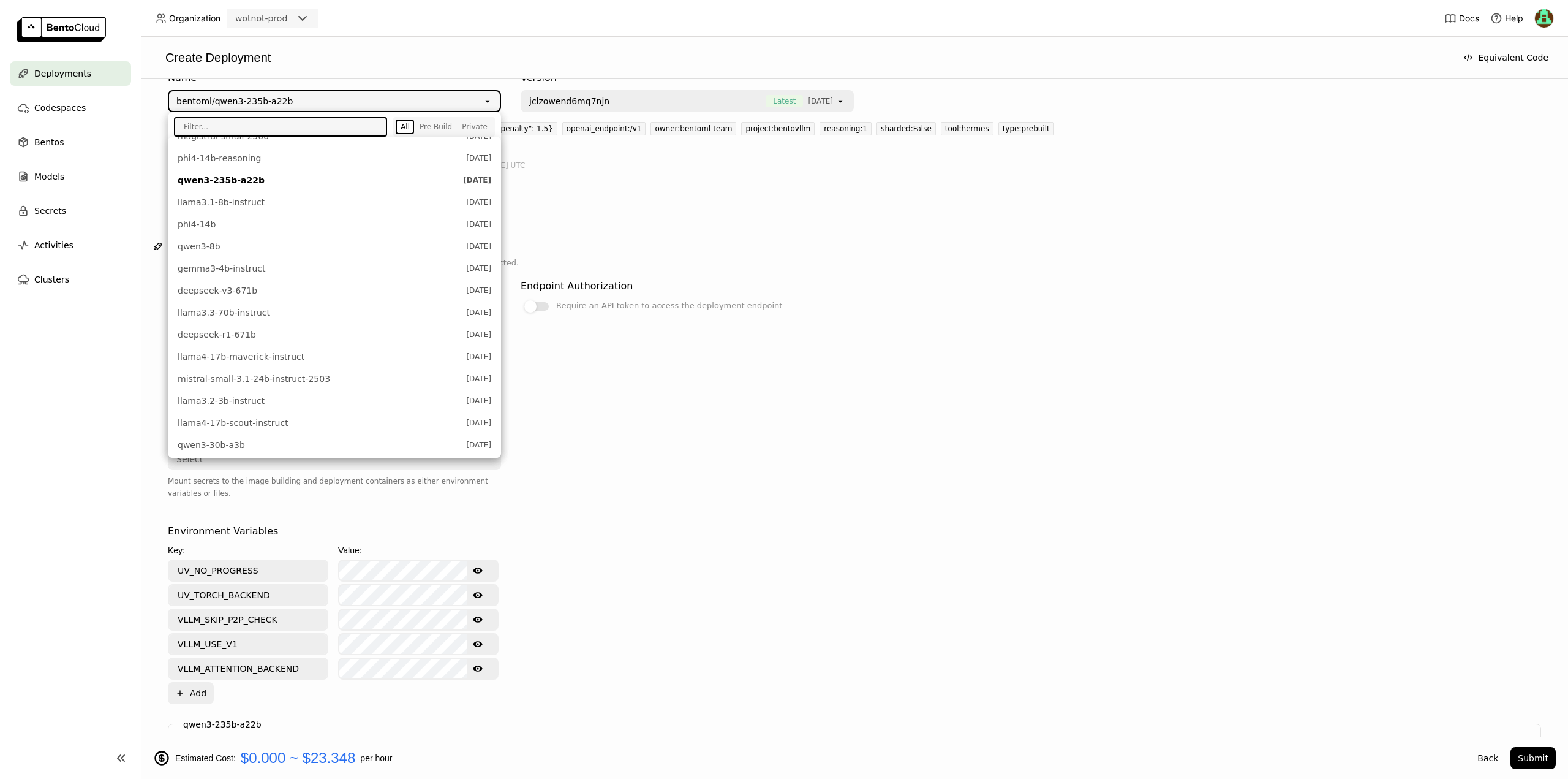
scroll to position [307, 0]
click at [85, 180] on div "Models" at bounding box center [70, 176] width 121 height 24
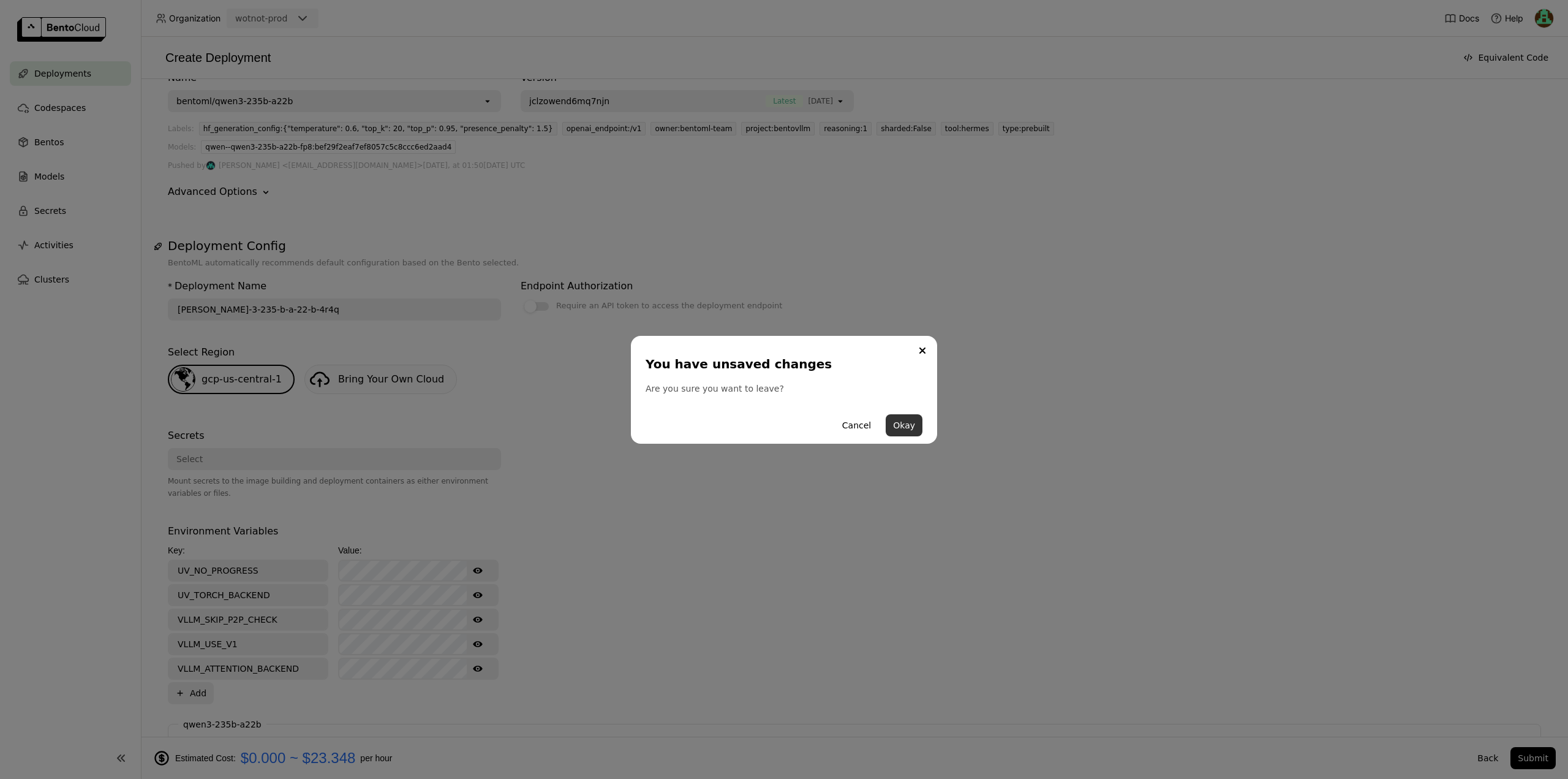
click at [901, 428] on button "Okay" at bounding box center [904, 425] width 37 height 22
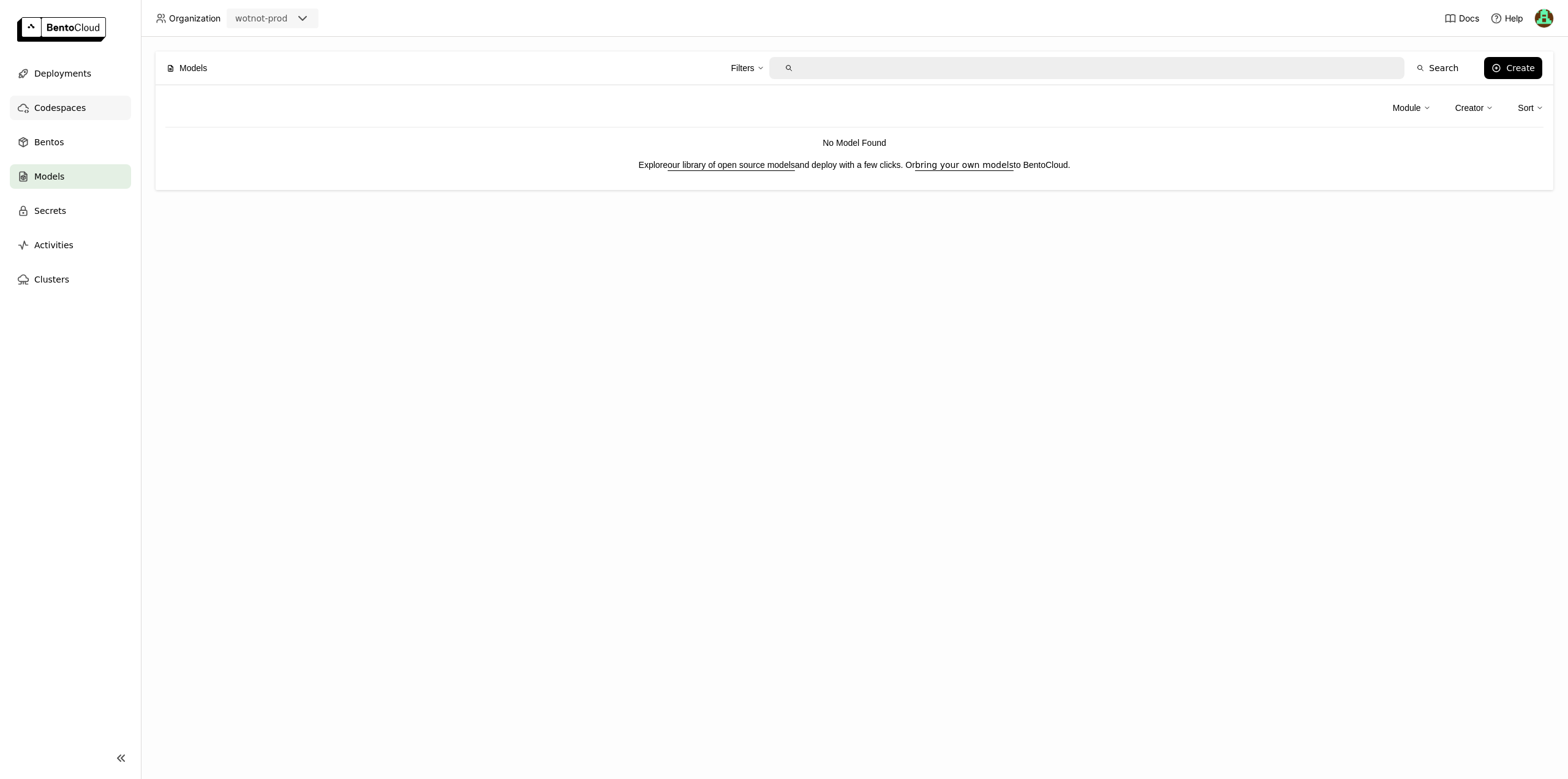
click at [47, 99] on div "Codespaces" at bounding box center [70, 107] width 121 height 24
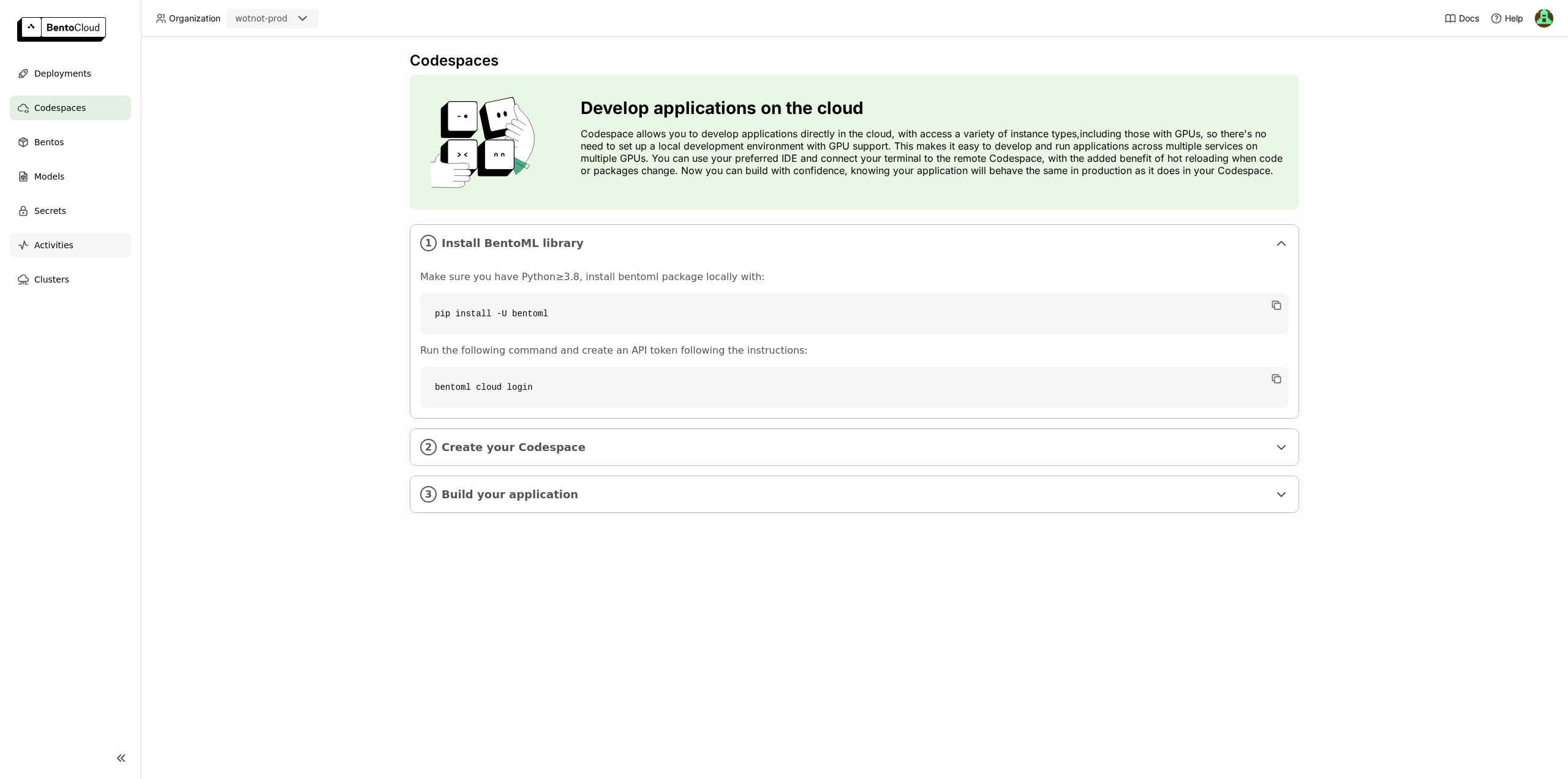
click at [63, 243] on span "Activities" at bounding box center [54, 246] width 39 height 15
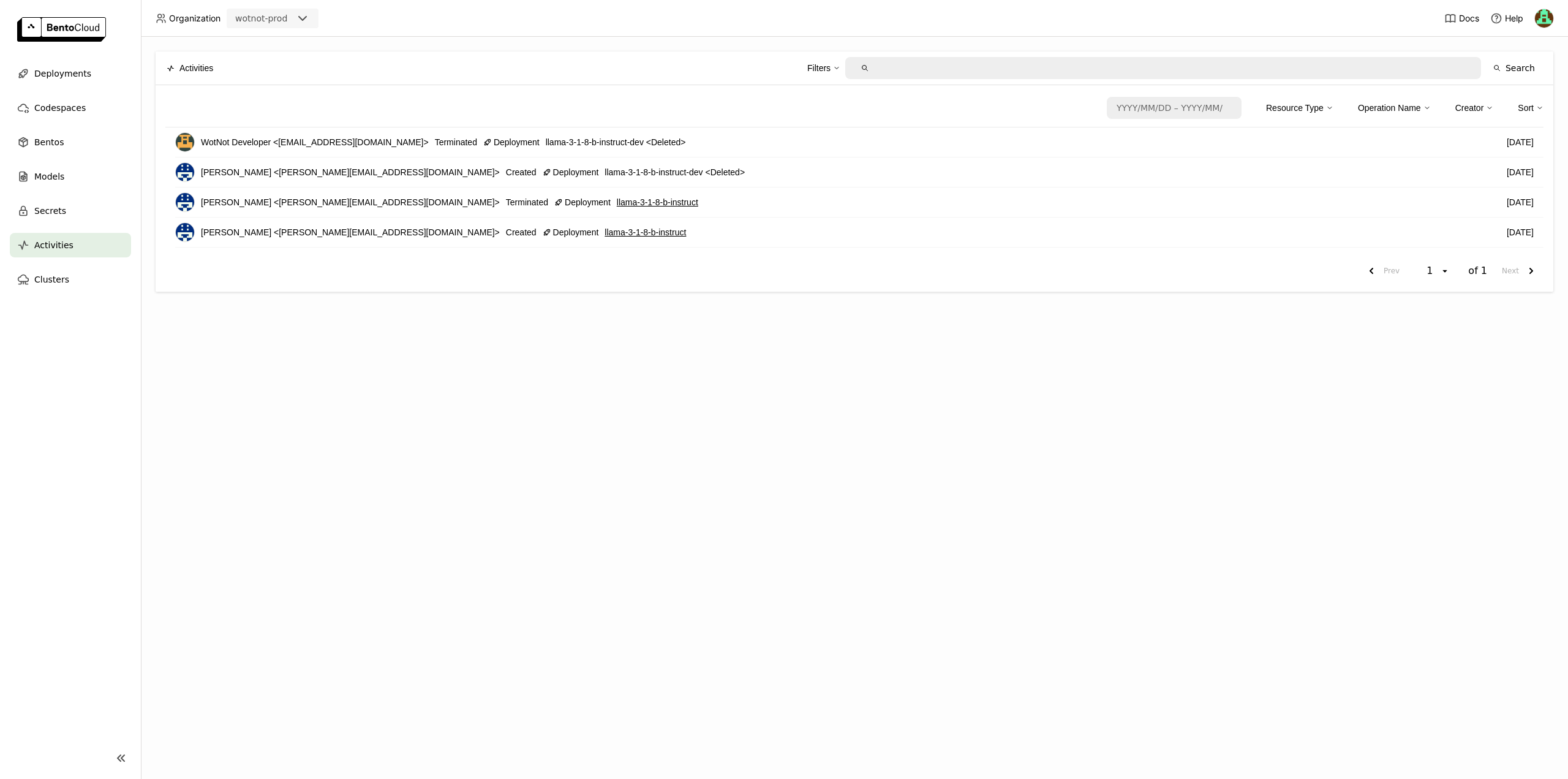
click at [1287, 108] on div "Resource Type" at bounding box center [1295, 108] width 57 height 14
type input "/ / – / /"
click at [1191, 107] on input "/ / – / /" at bounding box center [1170, 107] width 124 height 19
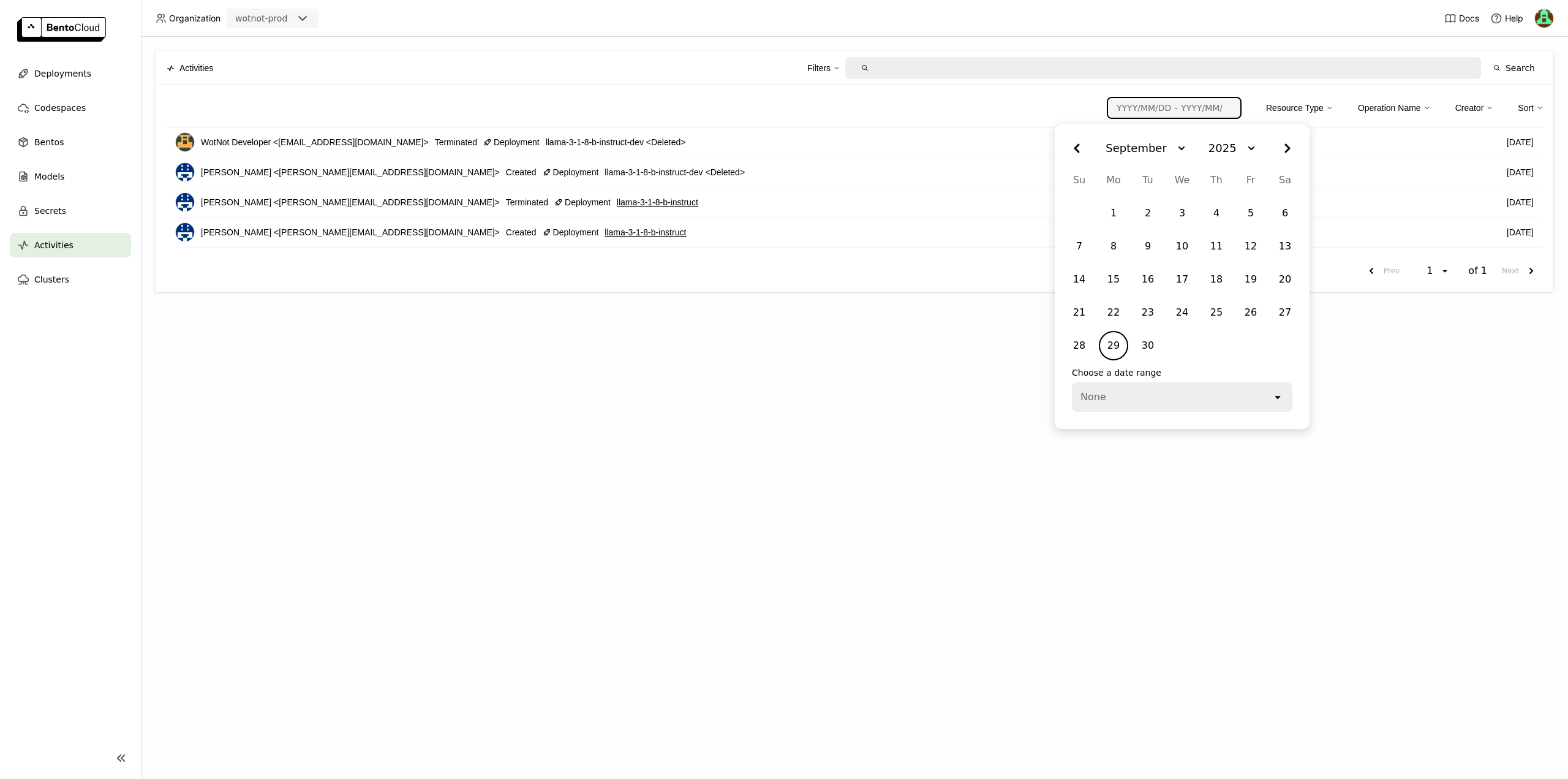
click at [1120, 403] on div "None" at bounding box center [1172, 397] width 199 height 27
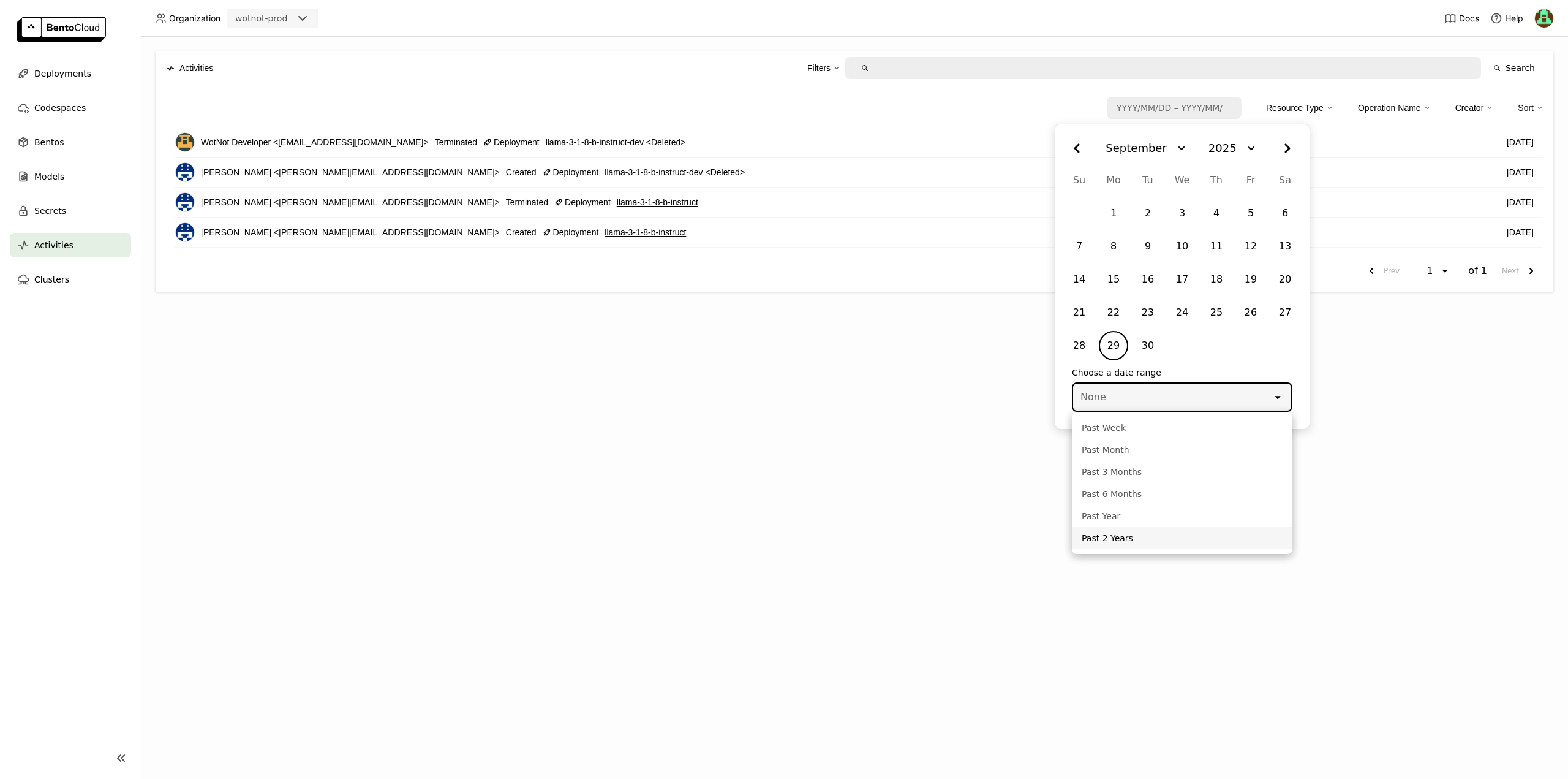
click at [1109, 541] on div "Past 2 Years" at bounding box center [1182, 538] width 201 height 12
type input "started_at:[DATE] ended_at:[DATE]"
type input "[DATE] – [DATE]"
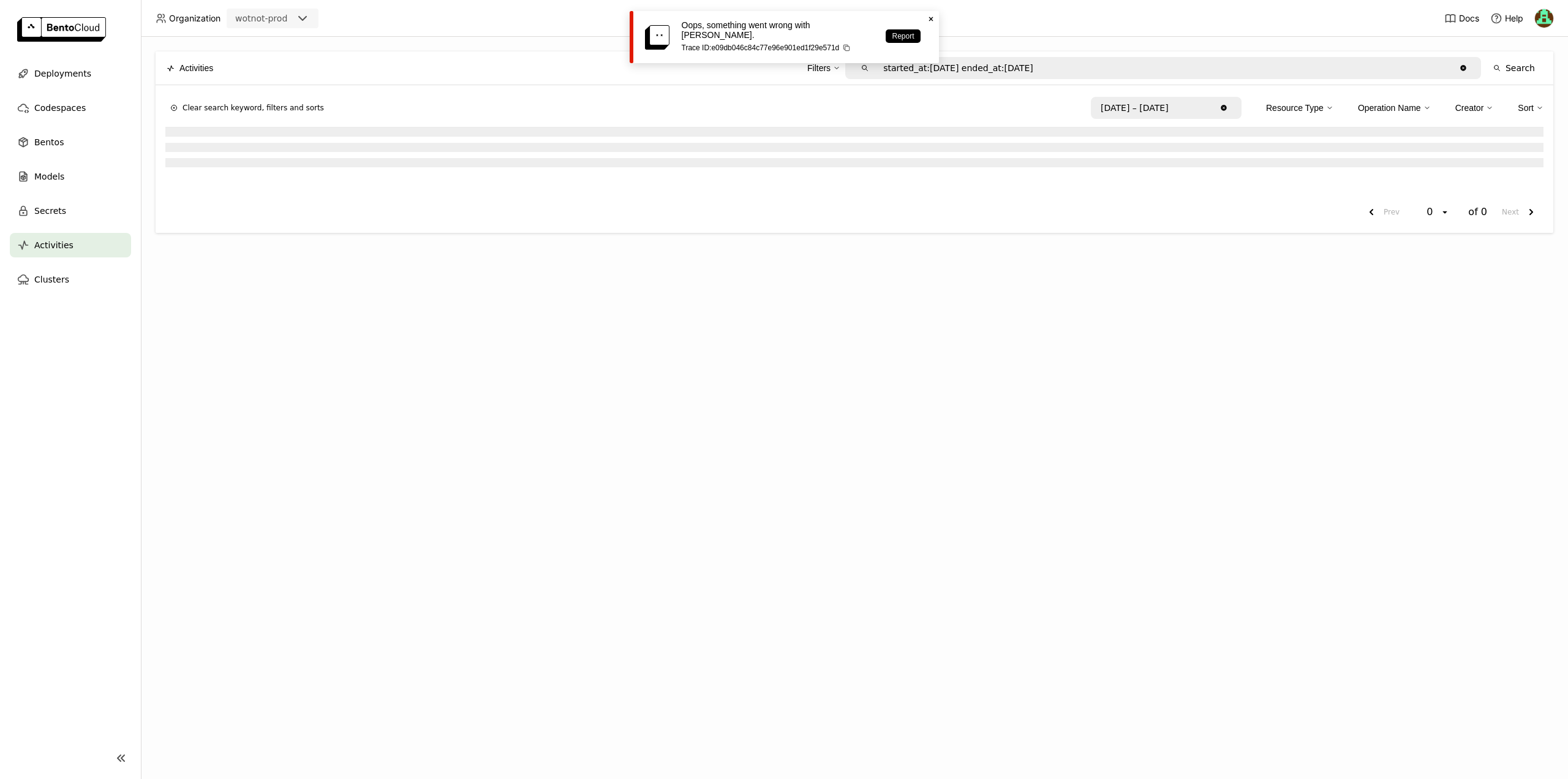
click at [932, 16] on icon "Close" at bounding box center [931, 19] width 10 height 10
click at [1204, 113] on input "[DATE] – [DATE]" at bounding box center [1154, 107] width 124 height 19
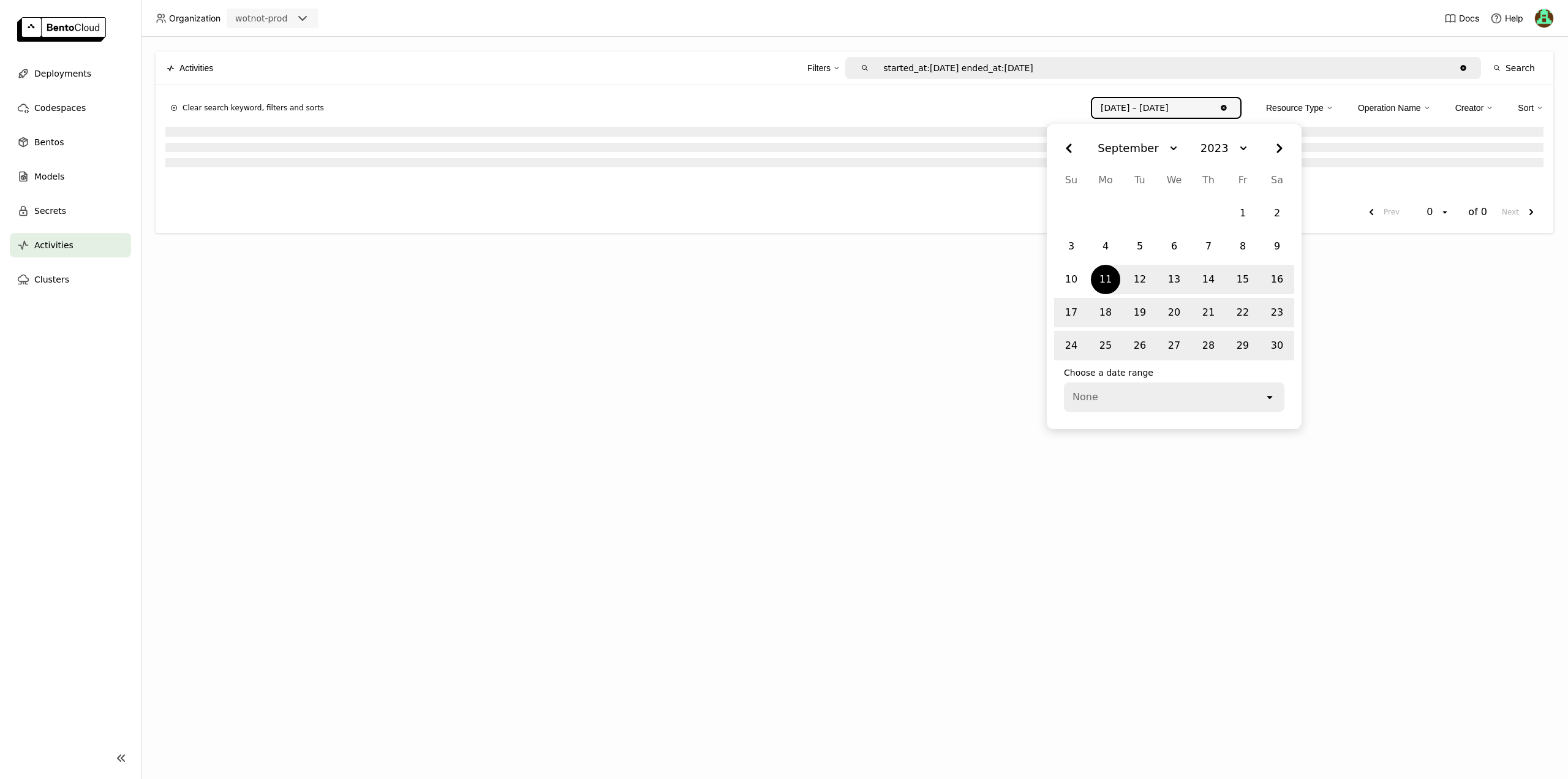
click at [1130, 402] on div "None" at bounding box center [1164, 397] width 199 height 27
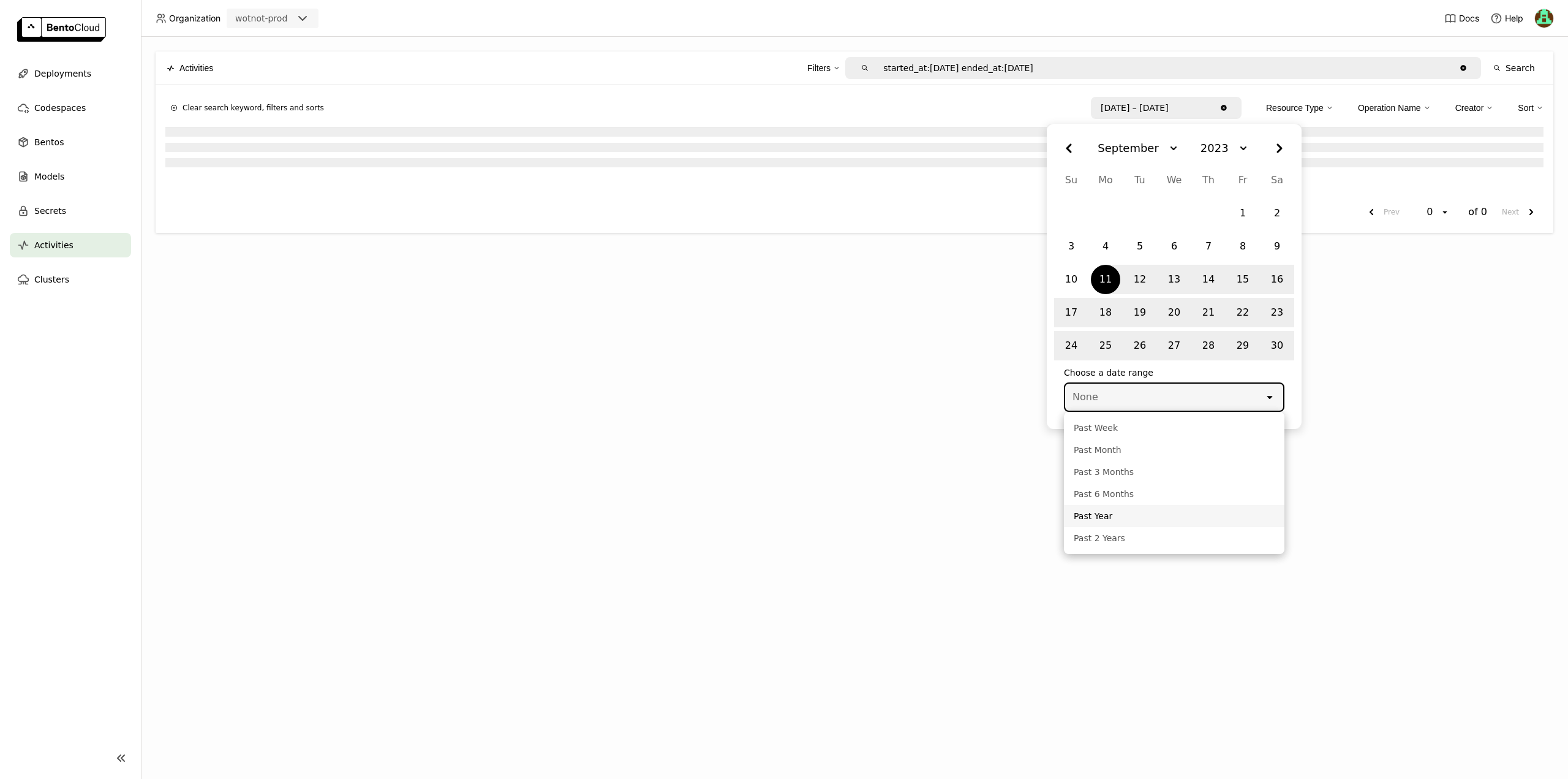
click at [1108, 515] on div "Past Year" at bounding box center [1174, 516] width 201 height 12
type input "started_at:[DATE] ended_at:[DATE]"
type input "[DATE] – [DATE]"
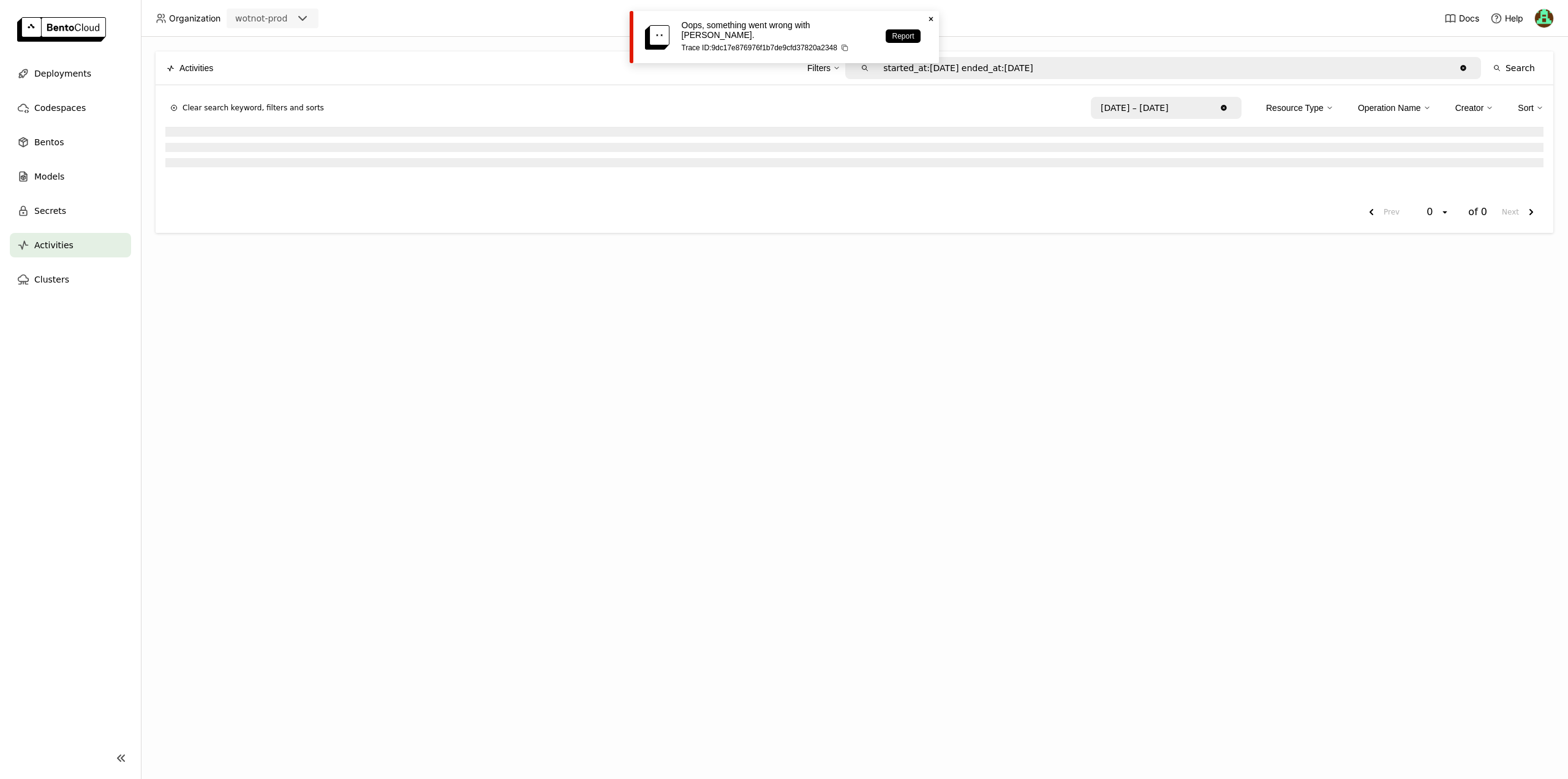
click at [931, 18] on icon at bounding box center [931, 19] width 4 height 4
click at [1468, 69] on icon "Clear value" at bounding box center [1463, 68] width 9 height 9
type input "started_at:[DATE] ended_at:[DATE]"
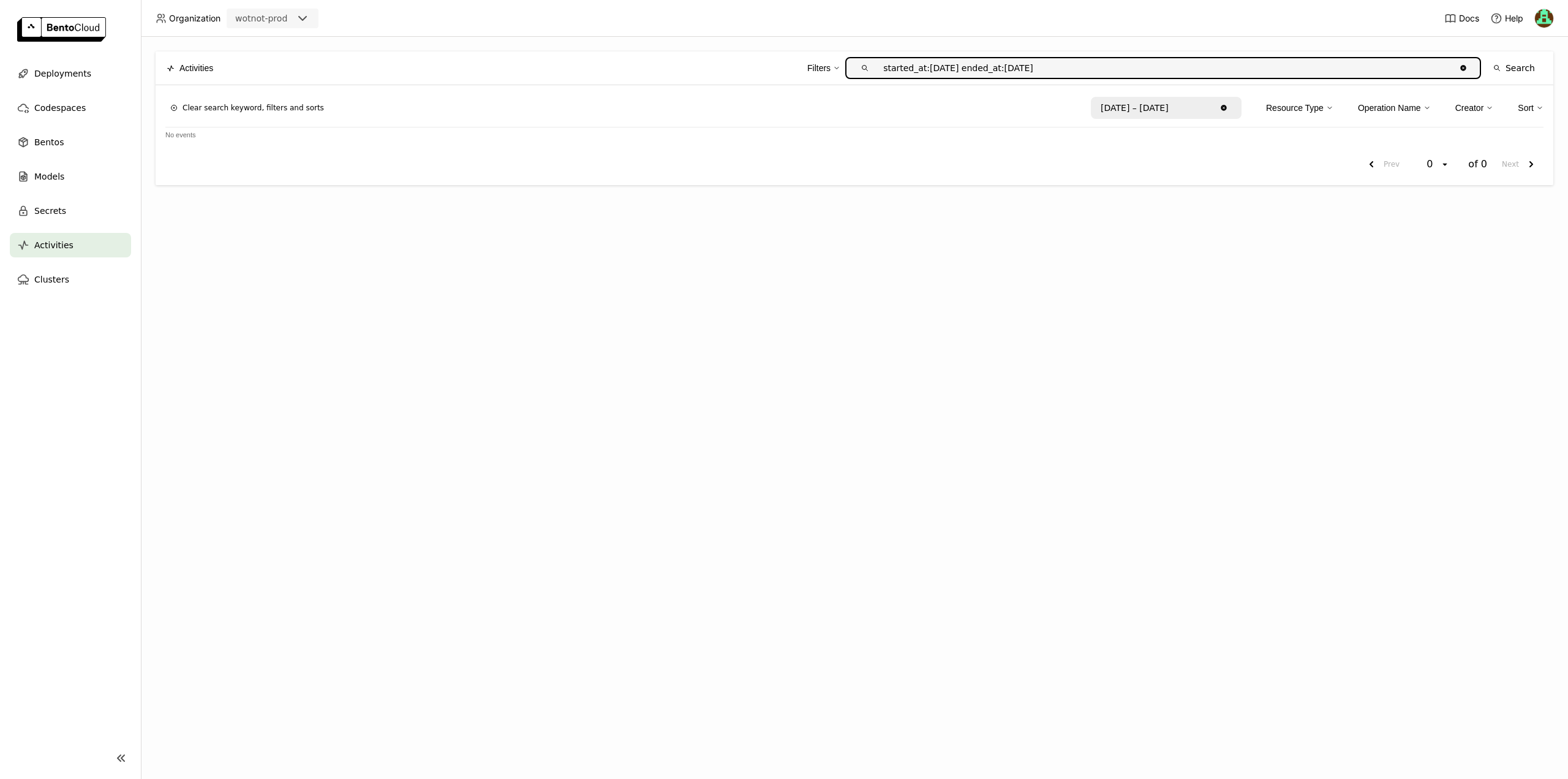
click at [1228, 106] on icon "Clear value" at bounding box center [1224, 108] width 9 height 9
type input "/ / – / /"
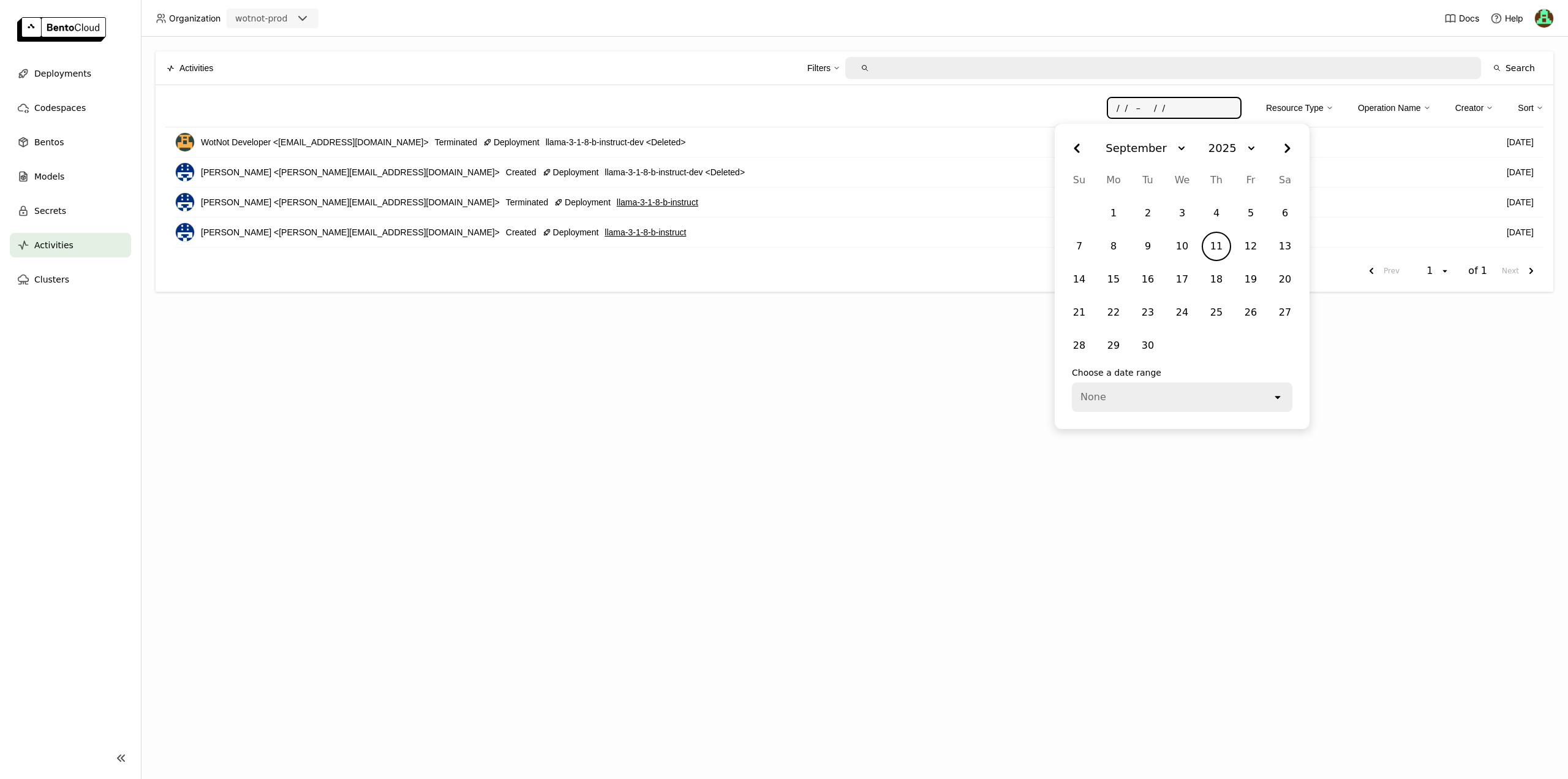
click at [1227, 108] on input "/ / – / /" at bounding box center [1170, 107] width 124 height 19
click at [1077, 143] on icon "Left" at bounding box center [1076, 148] width 22 height 22
click at [1219, 151] on button "2025" at bounding box center [1223, 148] width 70 height 34
click at [1215, 227] on li "2024" at bounding box center [1217, 232] width 42 height 22
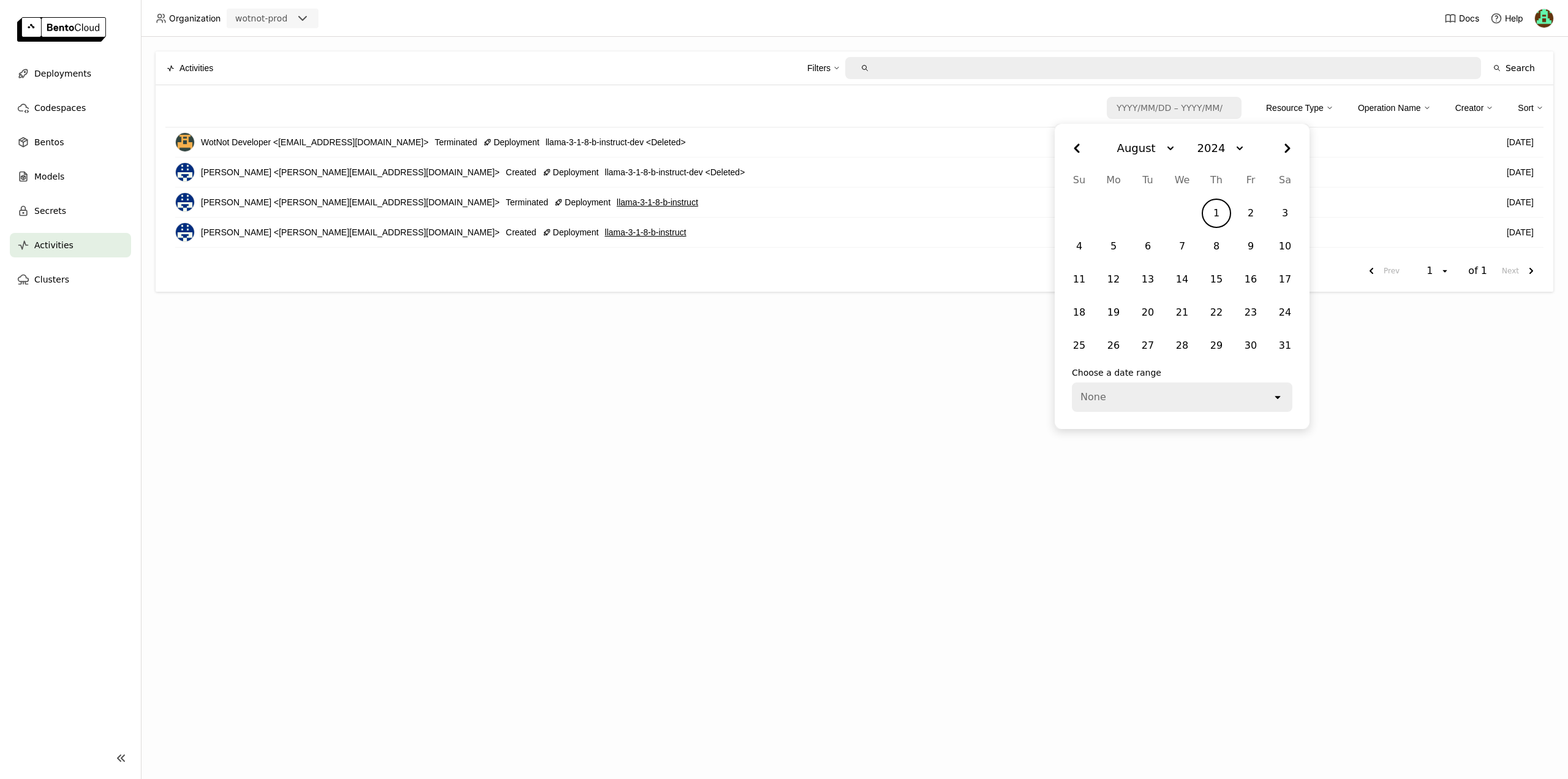
click at [1218, 209] on div "1" at bounding box center [1216, 213] width 24 height 22
type input "2024/08/01 – / /"
click at [1220, 147] on button "2024" at bounding box center [1215, 148] width 70 height 34
click at [1208, 272] on li "2025" at bounding box center [1210, 276] width 42 height 22
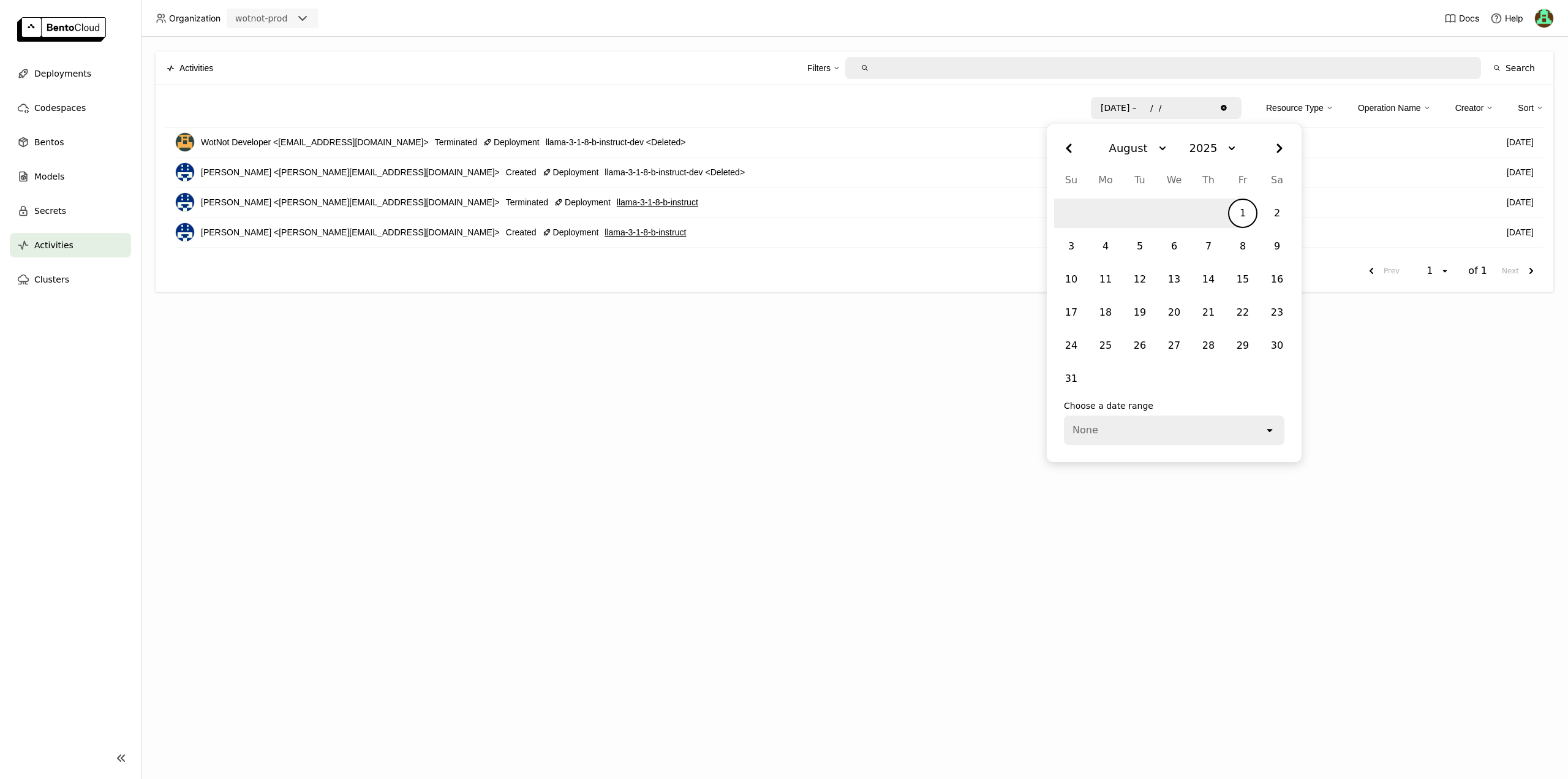
click at [1243, 215] on div "1" at bounding box center [1242, 213] width 24 height 22
type input "started_at:2024-08-01 ended_at:2025-08-01"
type input "2024/08/01 – 2025/08/01"
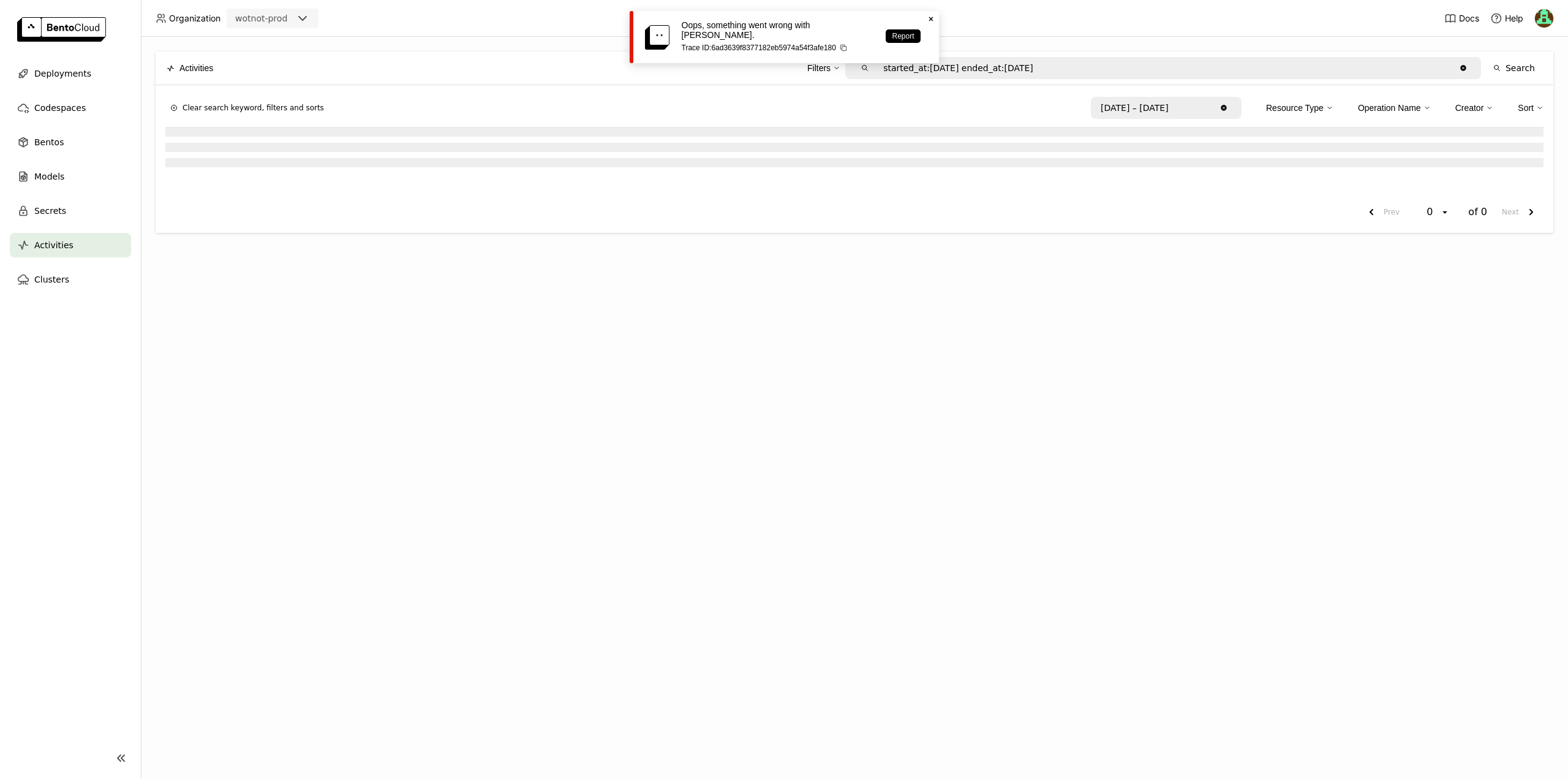
click at [931, 17] on icon "Close" at bounding box center [931, 19] width 10 height 10
click at [71, 288] on div "Clusters" at bounding box center [70, 279] width 121 height 24
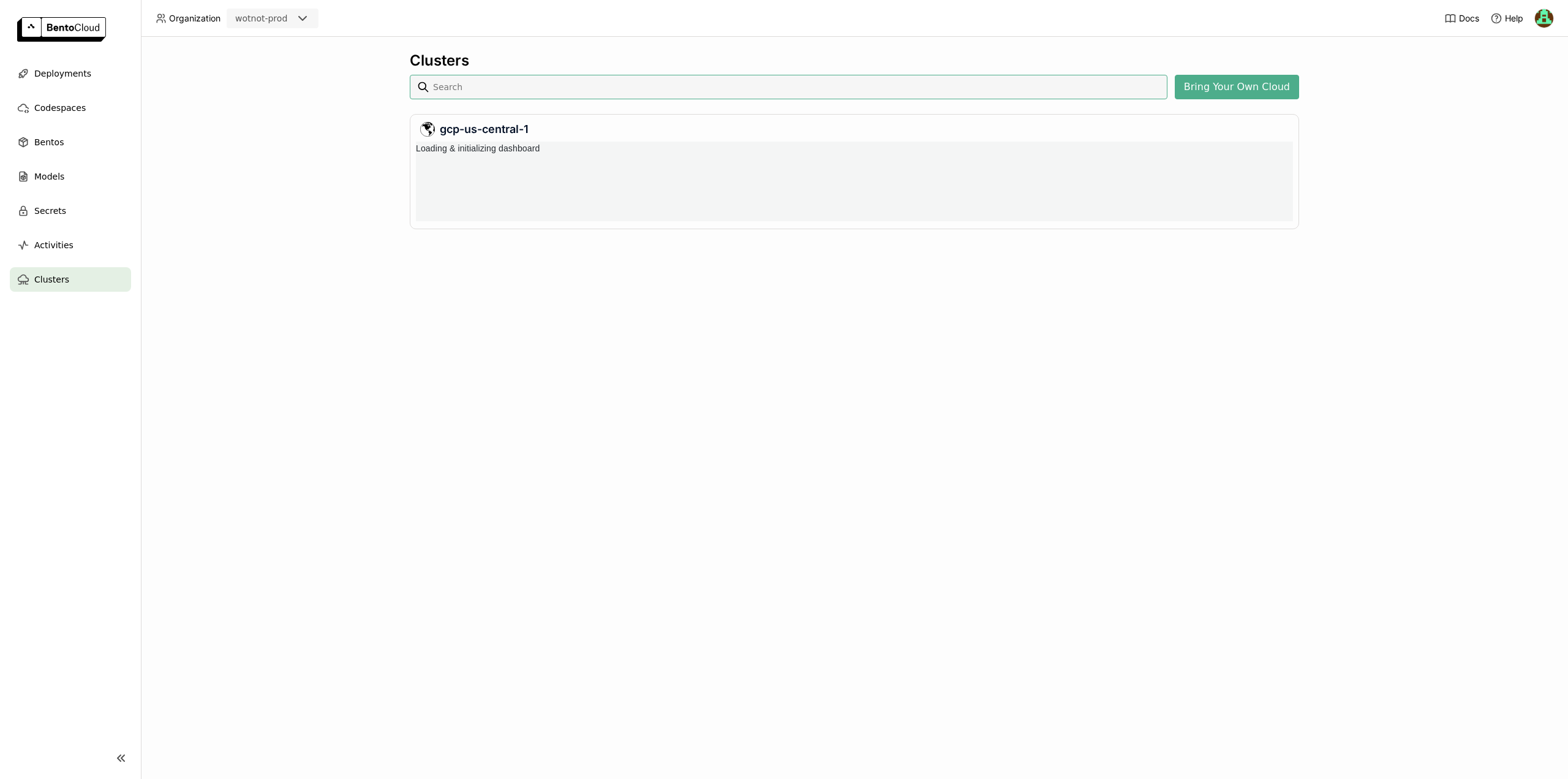
click at [451, 128] on div "gcp-us-central-1" at bounding box center [855, 130] width 868 height 15
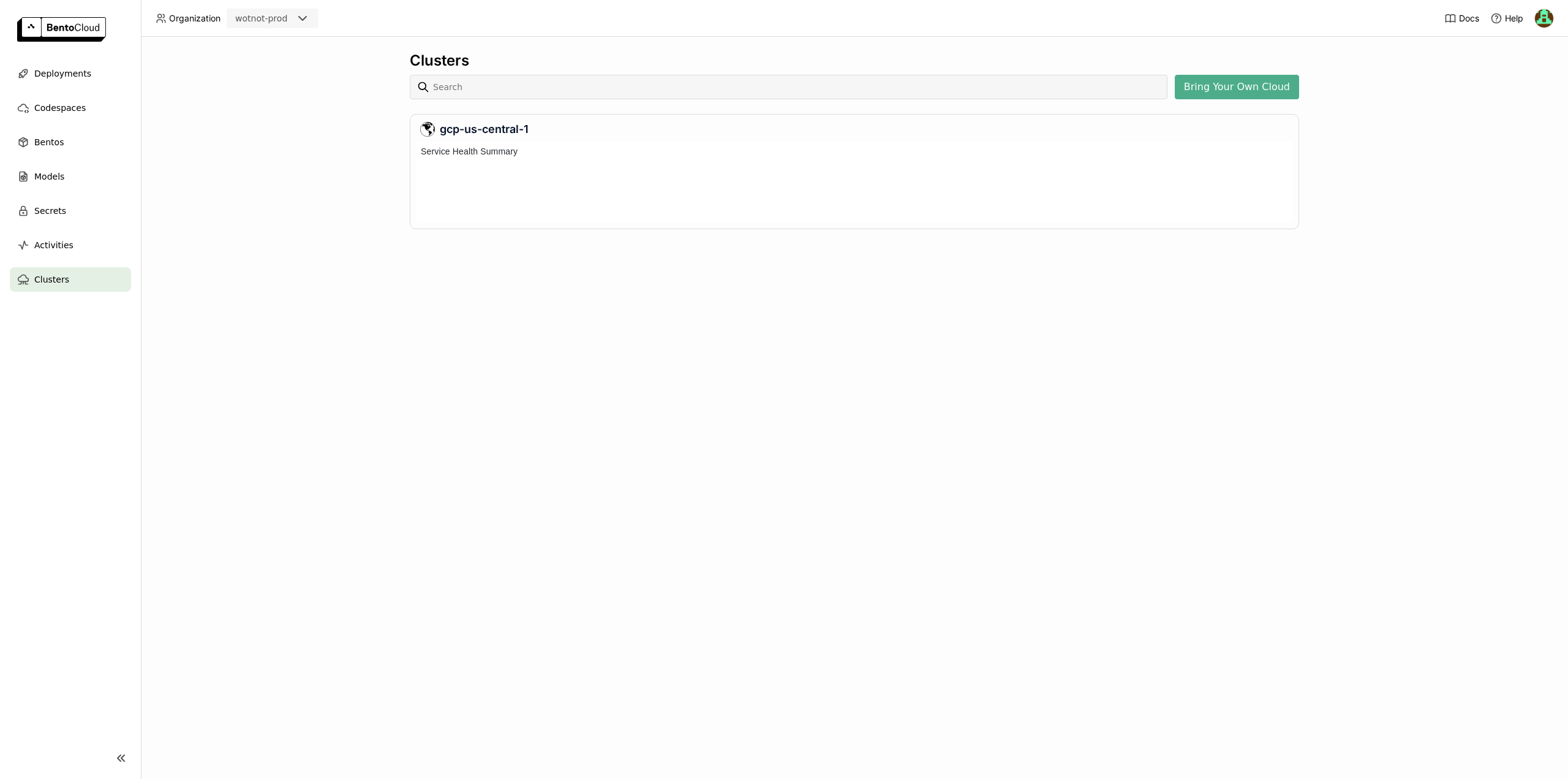
scroll to position [75, 872]
click at [429, 131] on icon at bounding box center [428, 130] width 13 height 14
click at [455, 128] on div "gcp-us-central-1" at bounding box center [855, 130] width 868 height 15
click at [1237, 84] on button "Bring Your Own Cloud" at bounding box center [1237, 87] width 125 height 24
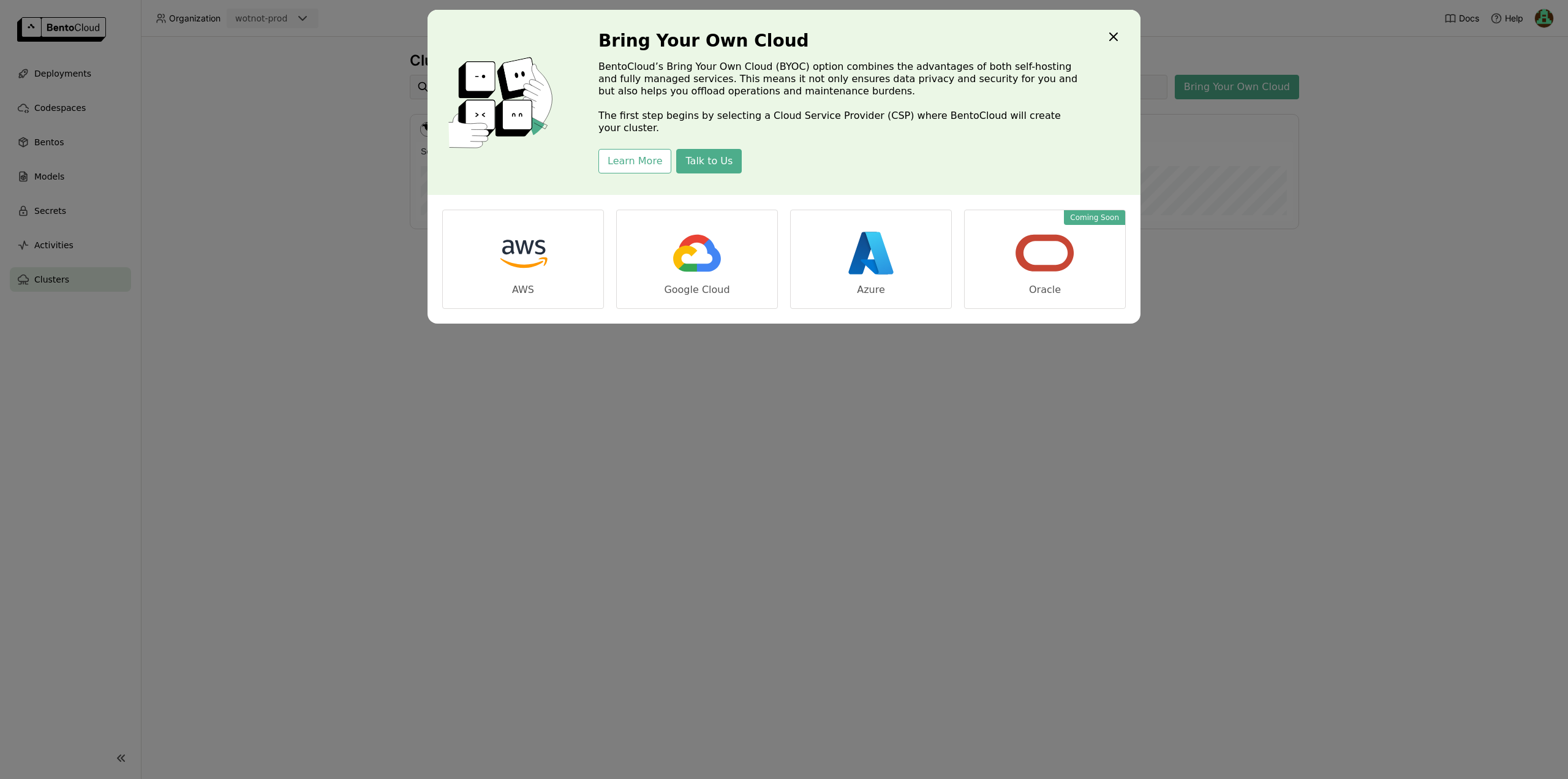
click at [1111, 35] on icon "Close" at bounding box center [1114, 37] width 7 height 7
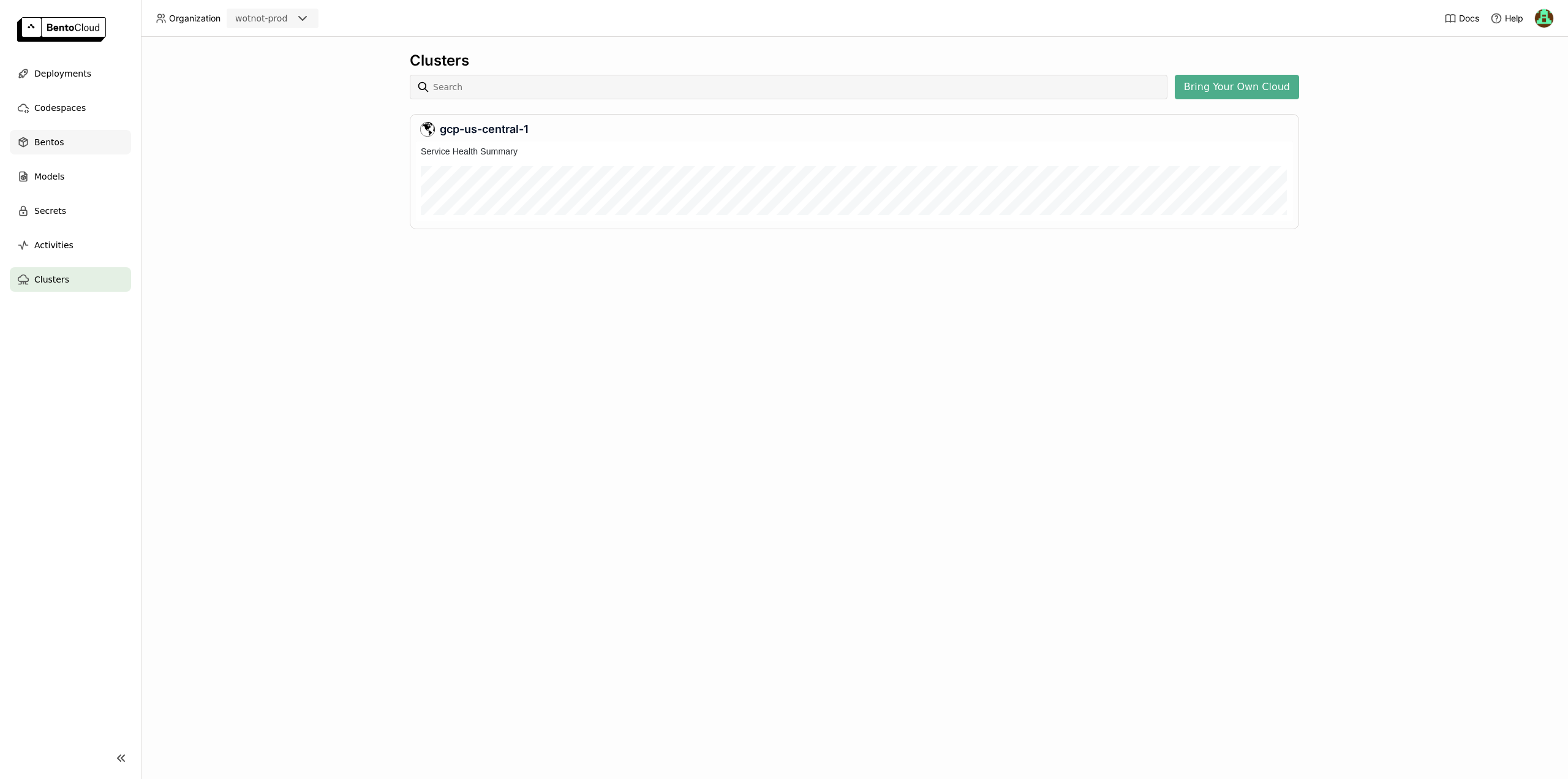
click at [67, 139] on div "Bentos" at bounding box center [70, 141] width 121 height 24
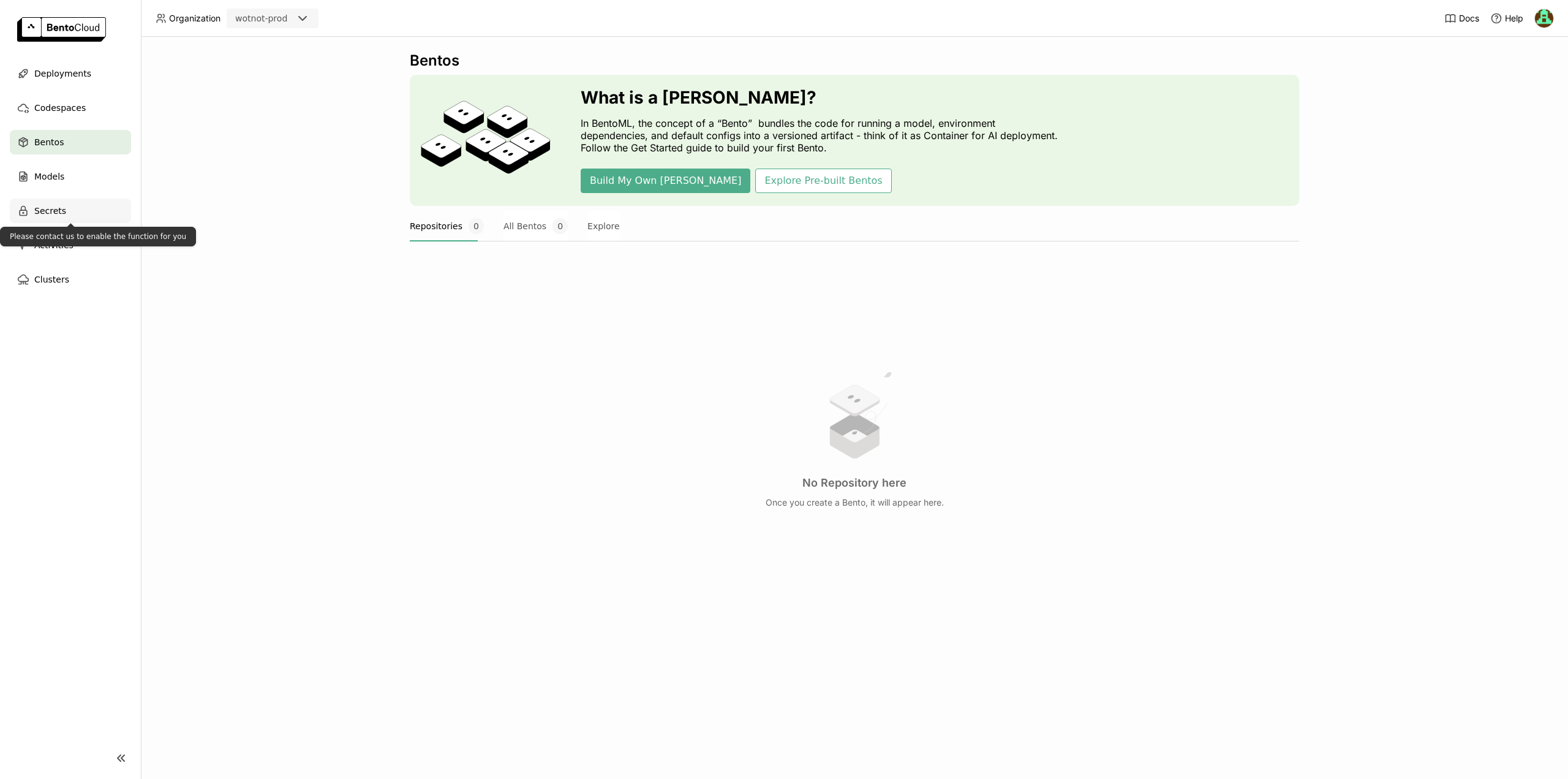
click at [55, 208] on span "Secrets" at bounding box center [50, 211] width 32 height 15
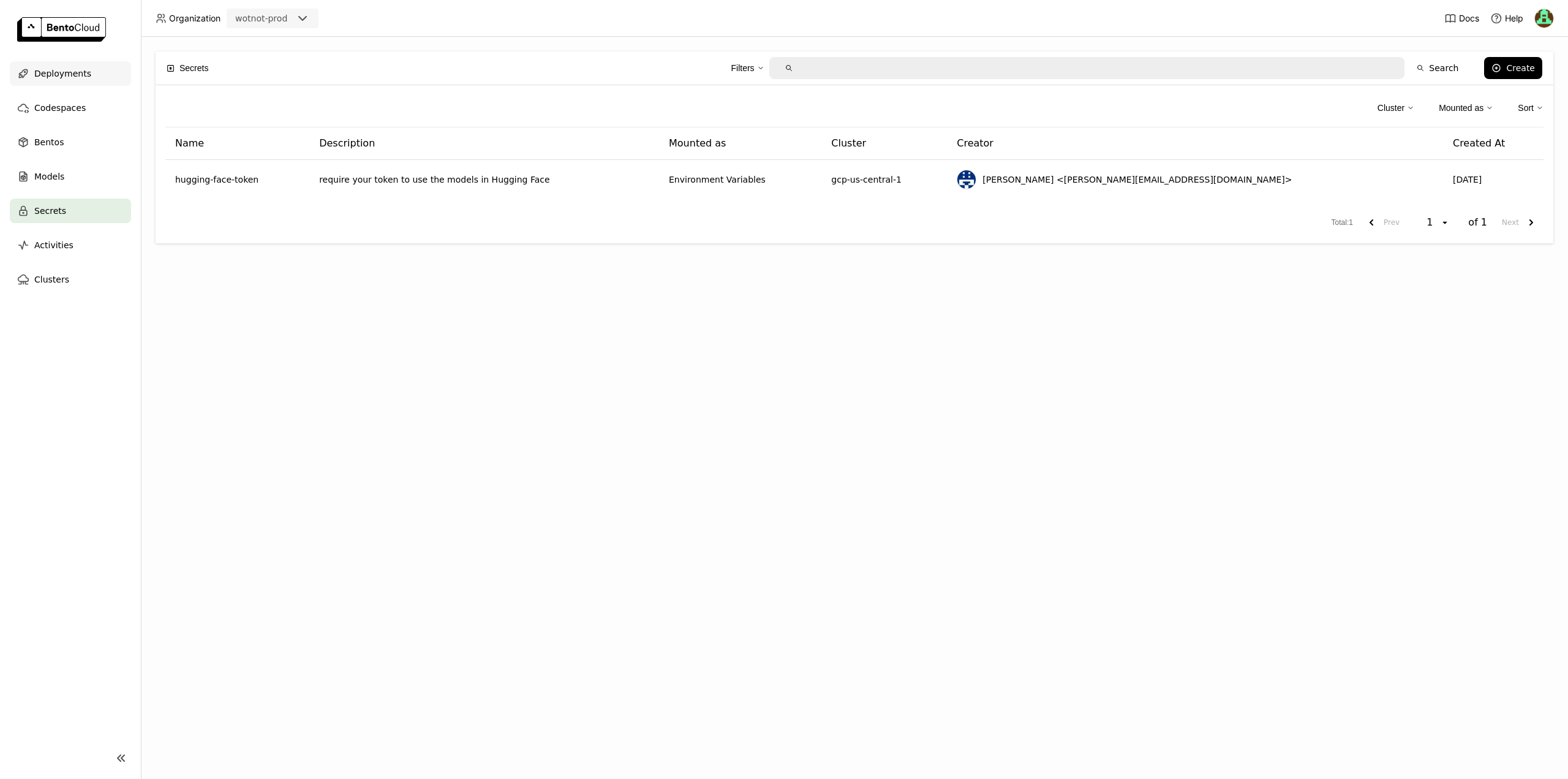
click at [43, 78] on span "Deployments" at bounding box center [62, 74] width 57 height 15
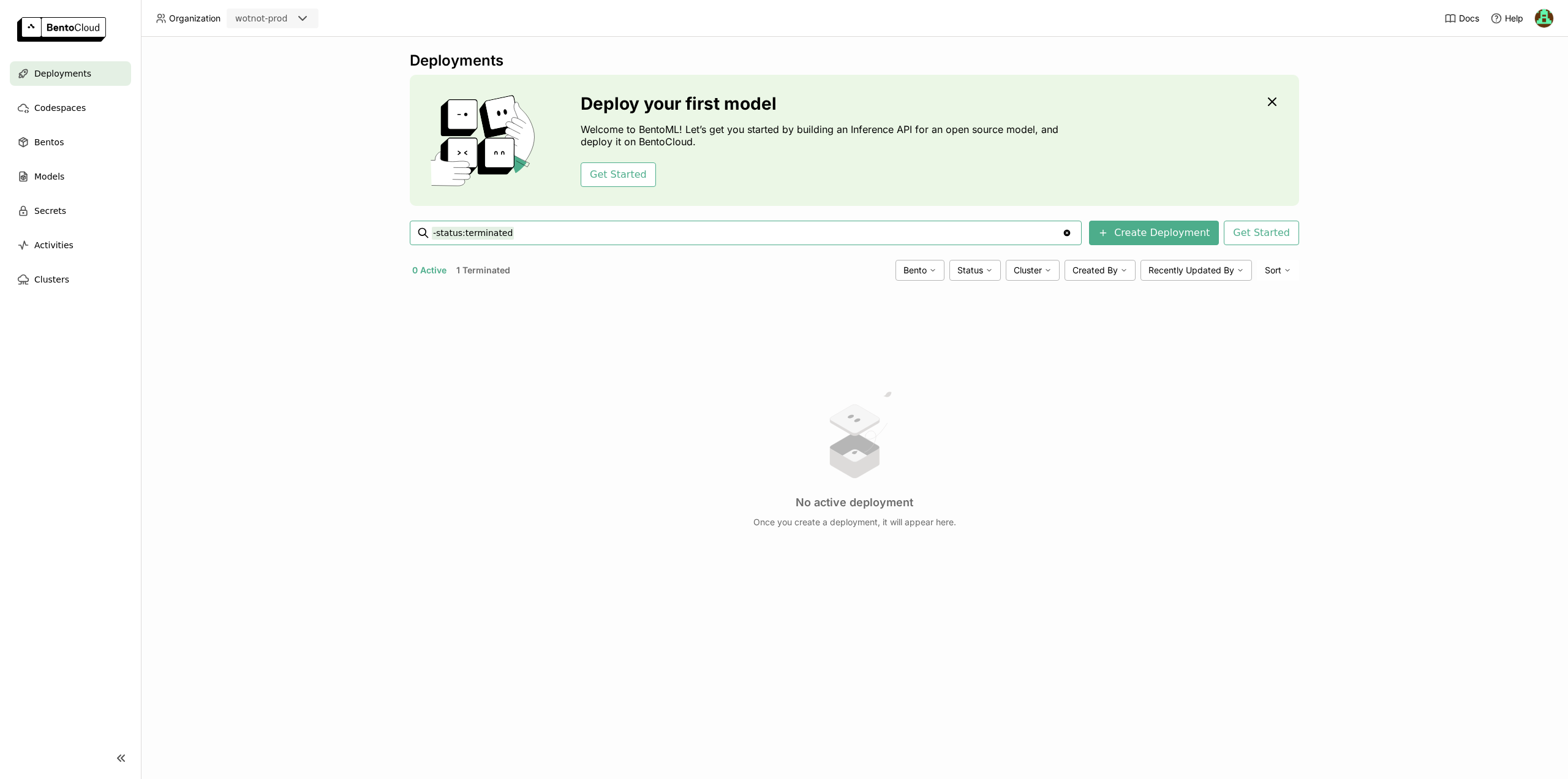
click at [1071, 232] on icon "Clear value" at bounding box center [1067, 233] width 7 height 7
click at [494, 274] on button "1 Terminated" at bounding box center [483, 270] width 59 height 16
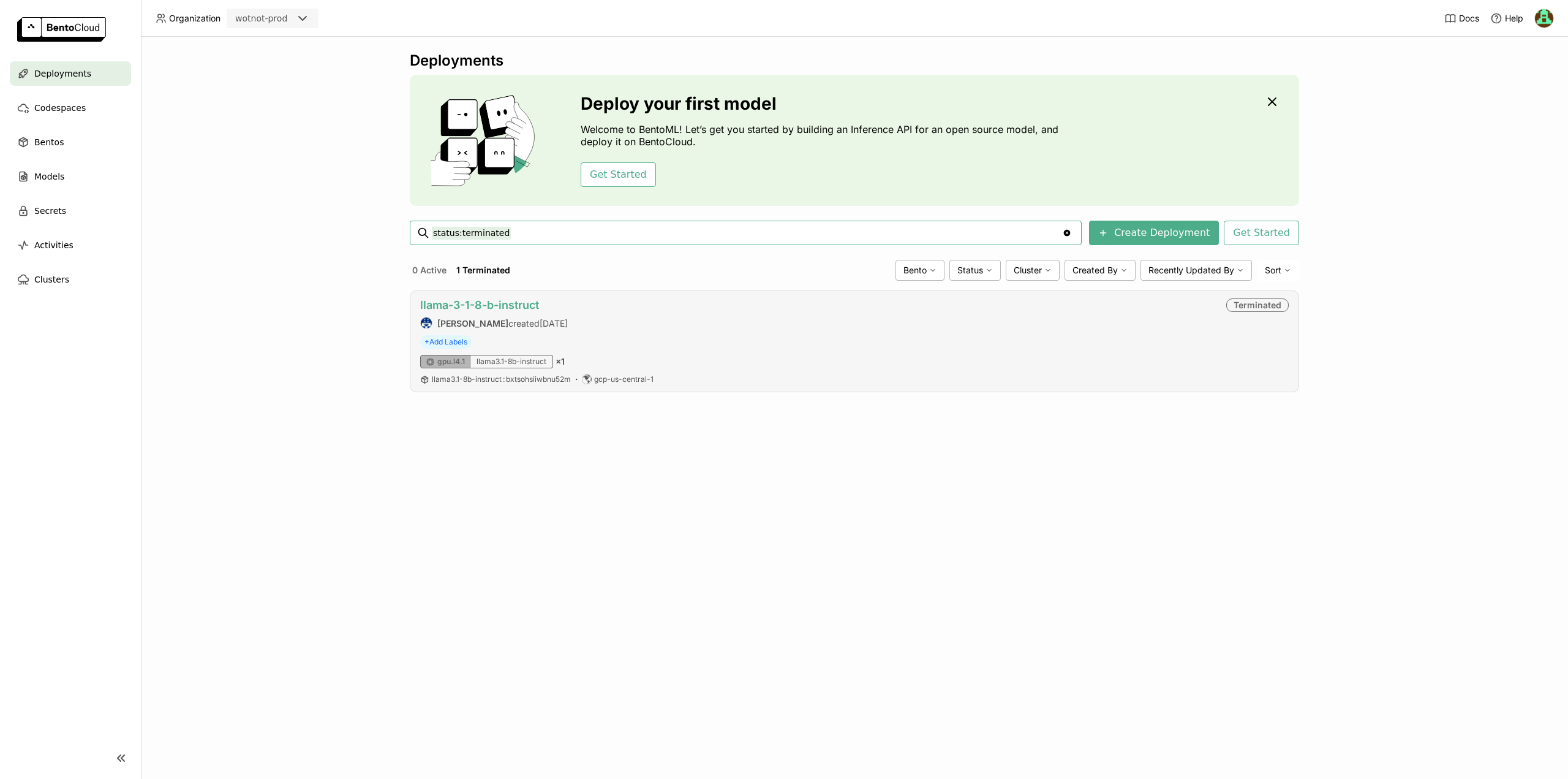
click at [475, 308] on link "llama-3-1-8-b-instruct" at bounding box center [480, 305] width 119 height 13
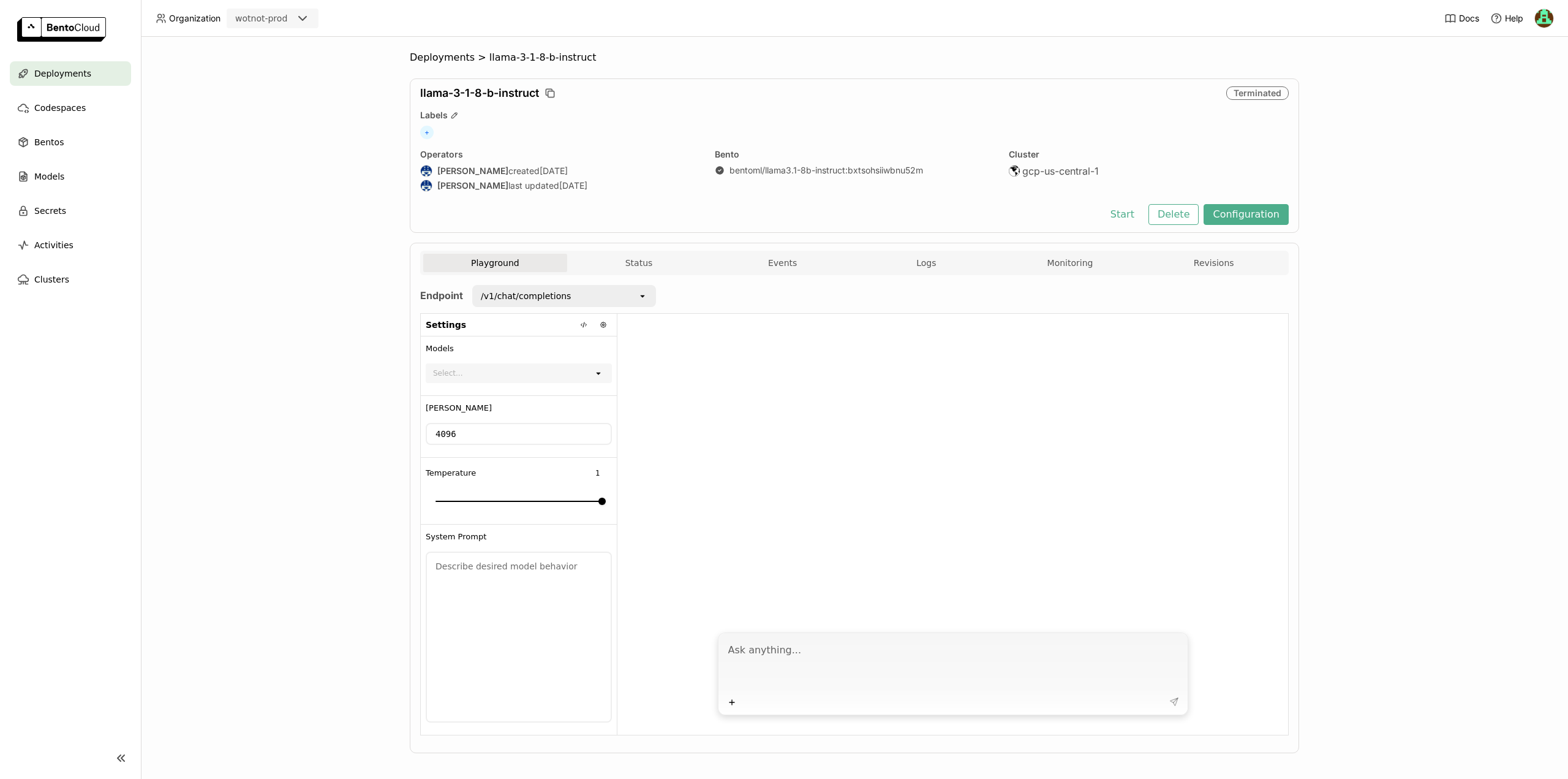
click at [594, 375] on icon "open" at bounding box center [599, 373] width 10 height 10
type input "1"
drag, startPoint x: 597, startPoint y: 502, endPoint x: 626, endPoint y: 500, distance: 29.1
click at [626, 500] on div "Settings Models Select... open Max Tokens 4096 Temperature 1 0 1 System Prompt …" at bounding box center [855, 524] width 867 height 421
click at [291, 18] on div "wotnot-prod" at bounding box center [262, 19] width 67 height 17
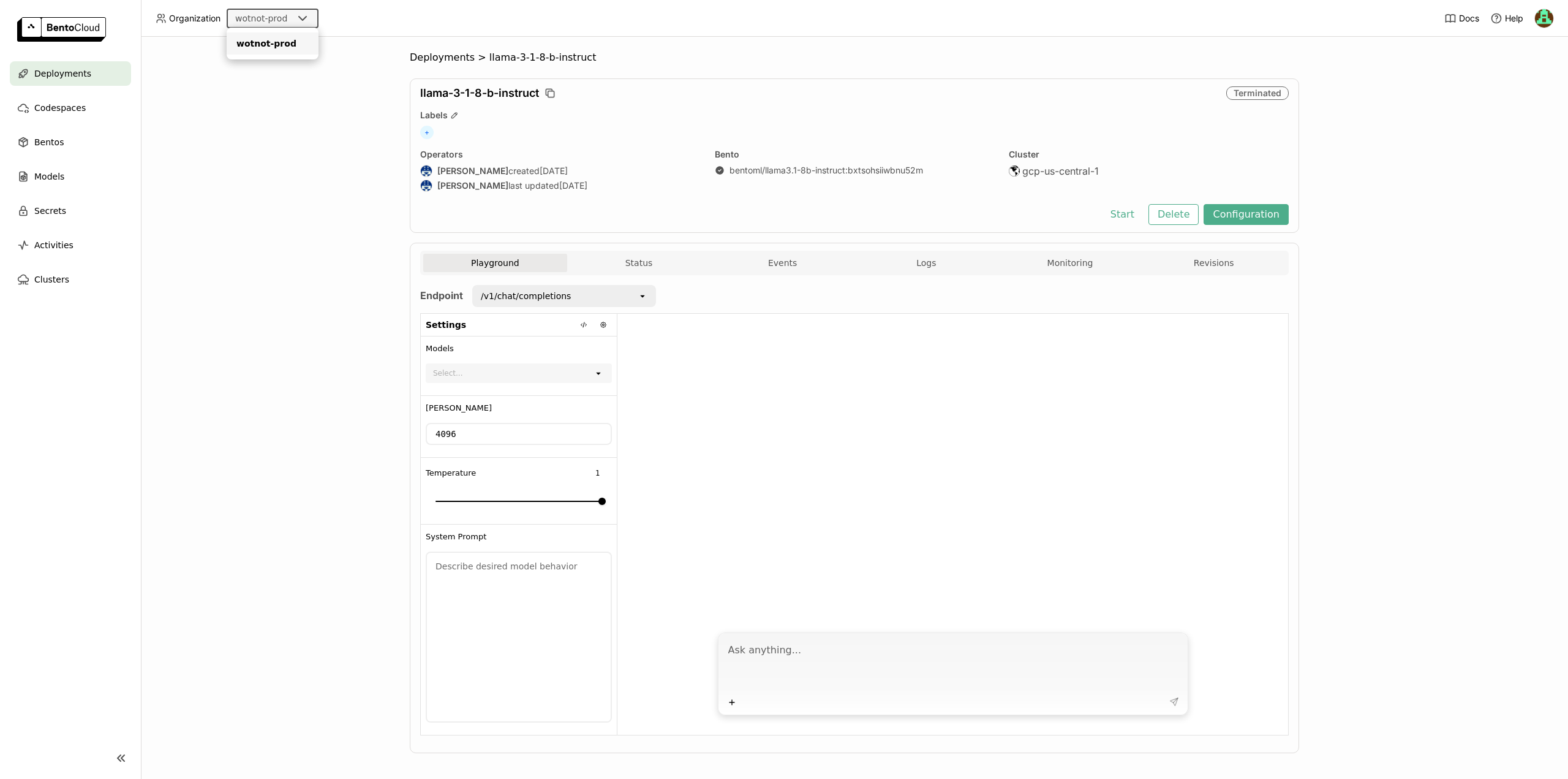
click at [291, 18] on div "wotnot-prod" at bounding box center [262, 19] width 67 height 17
click at [432, 62] on span "Deployments" at bounding box center [442, 58] width 65 height 12
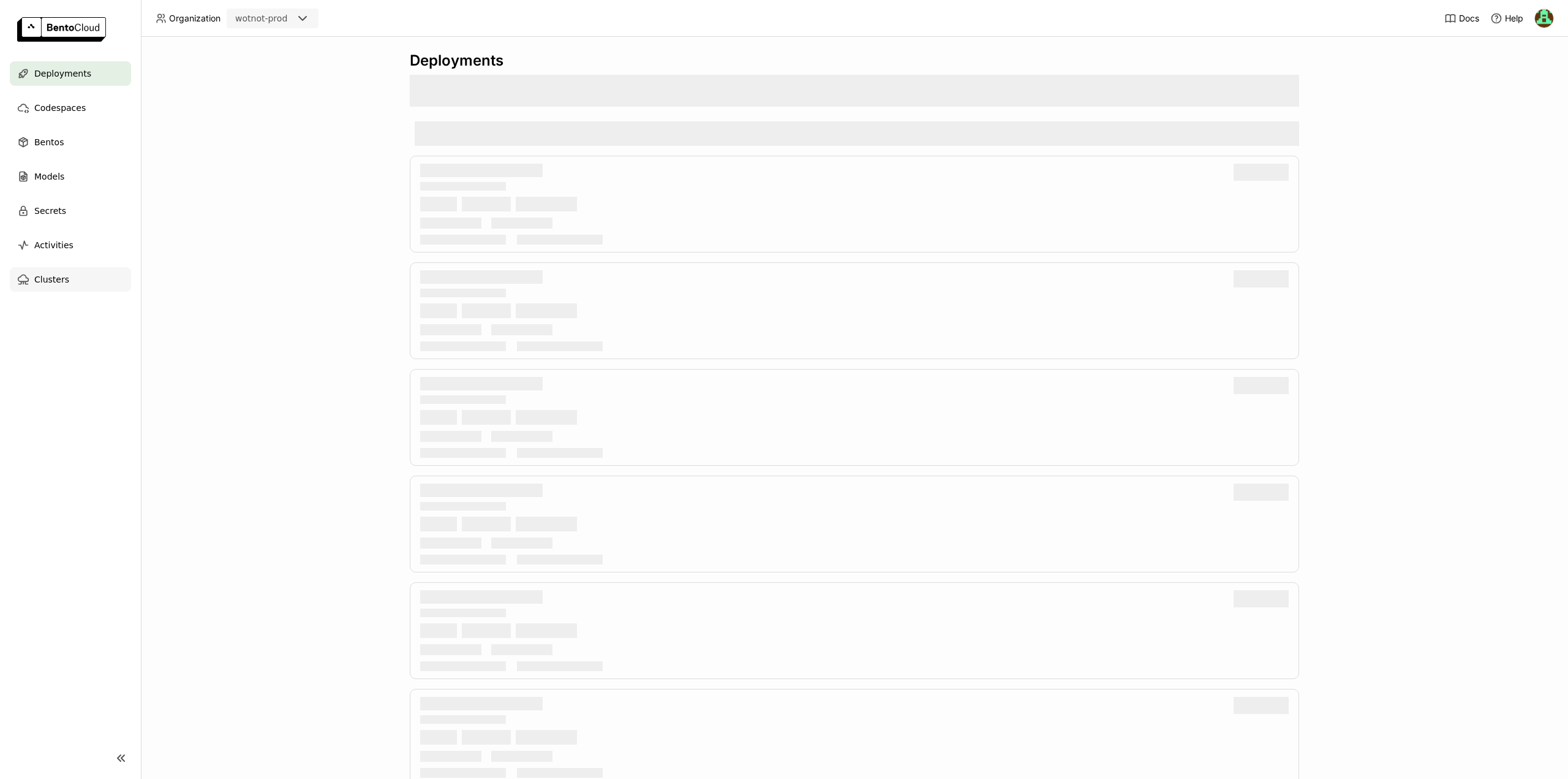
click at [83, 283] on div "Clusters" at bounding box center [70, 279] width 121 height 24
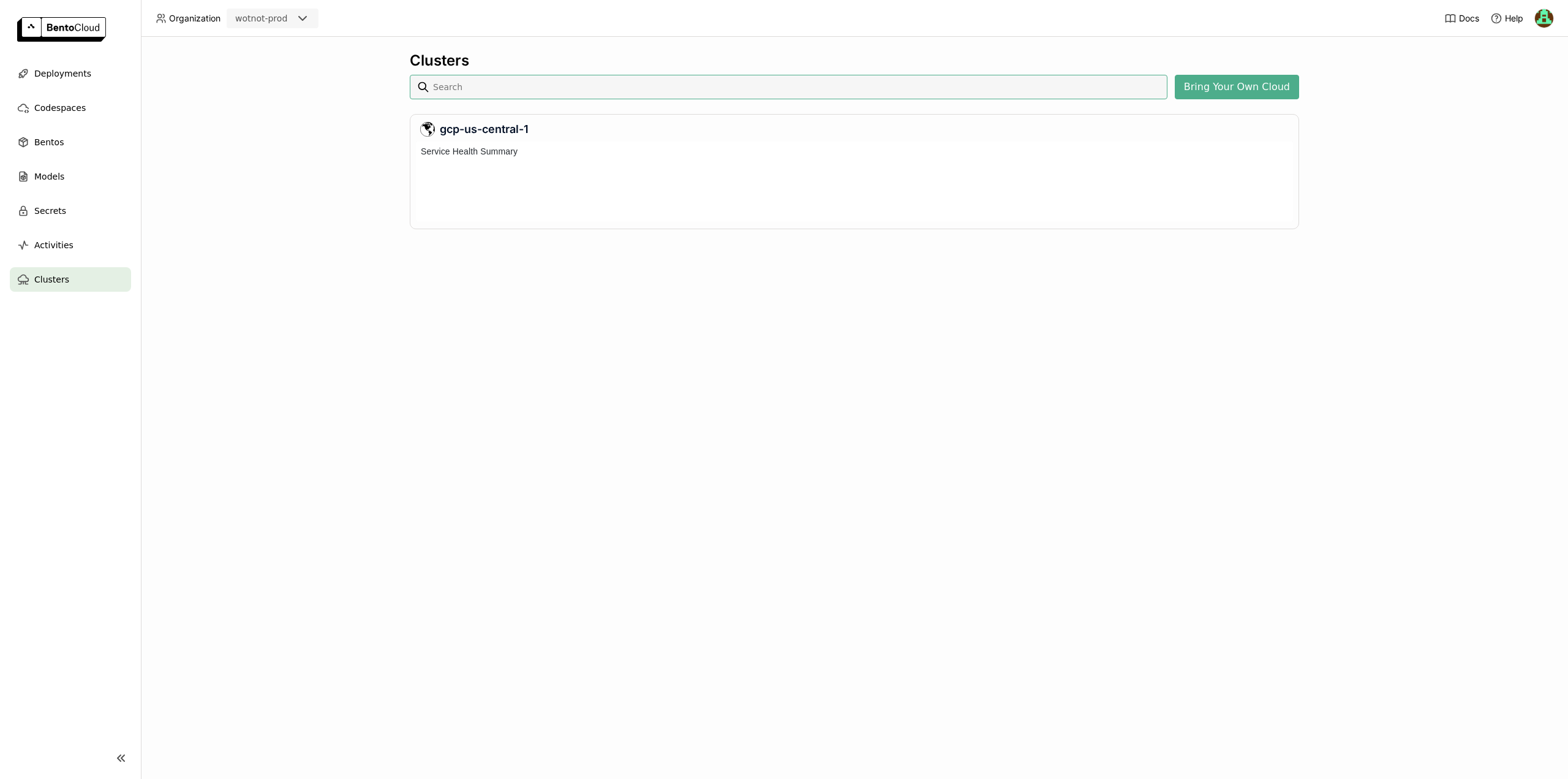
scroll to position [75, 872]
click at [78, 107] on span "Codespaces" at bounding box center [60, 108] width 52 height 15
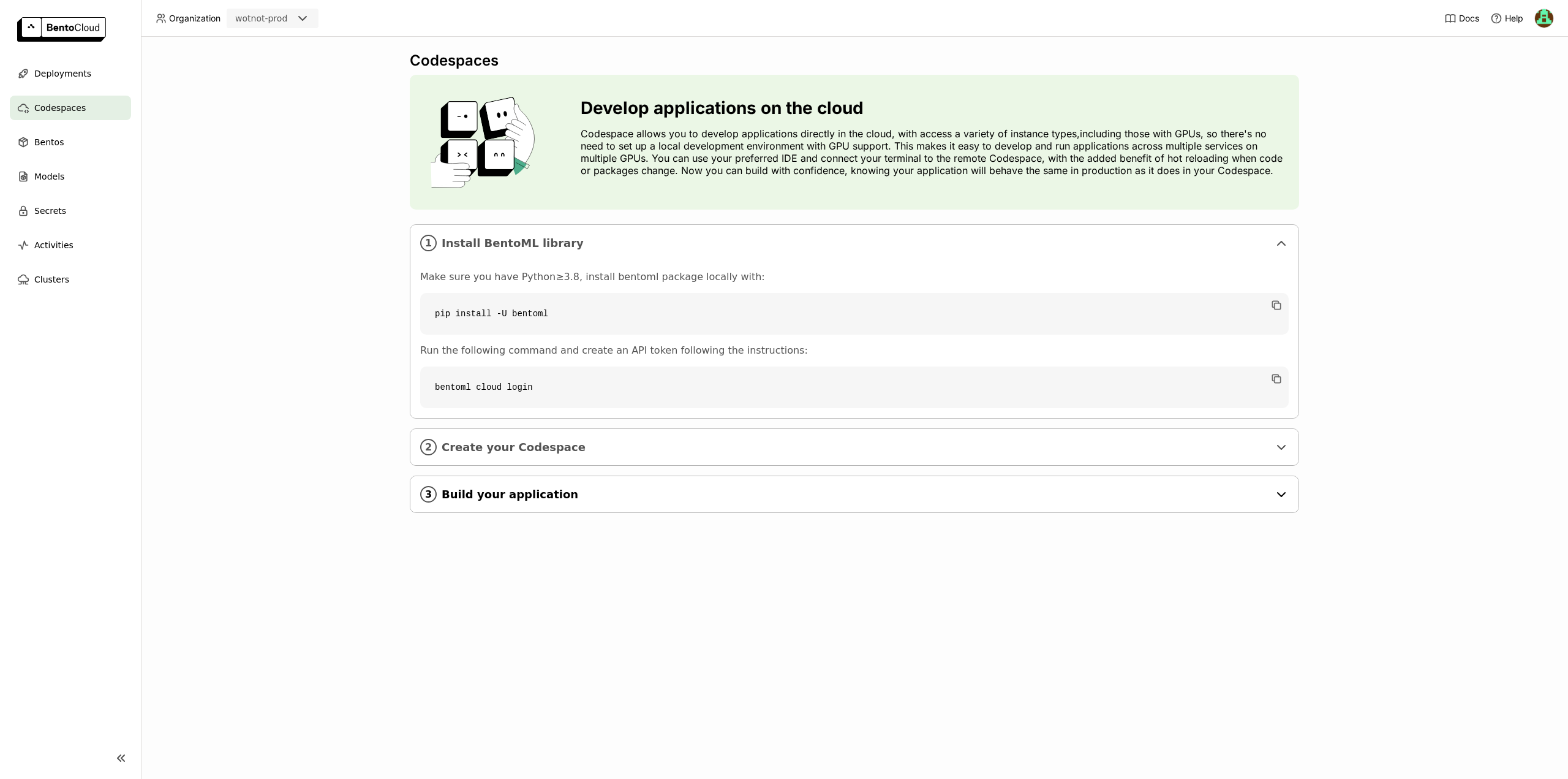
click at [470, 494] on span "Build your application" at bounding box center [855, 495] width 827 height 14
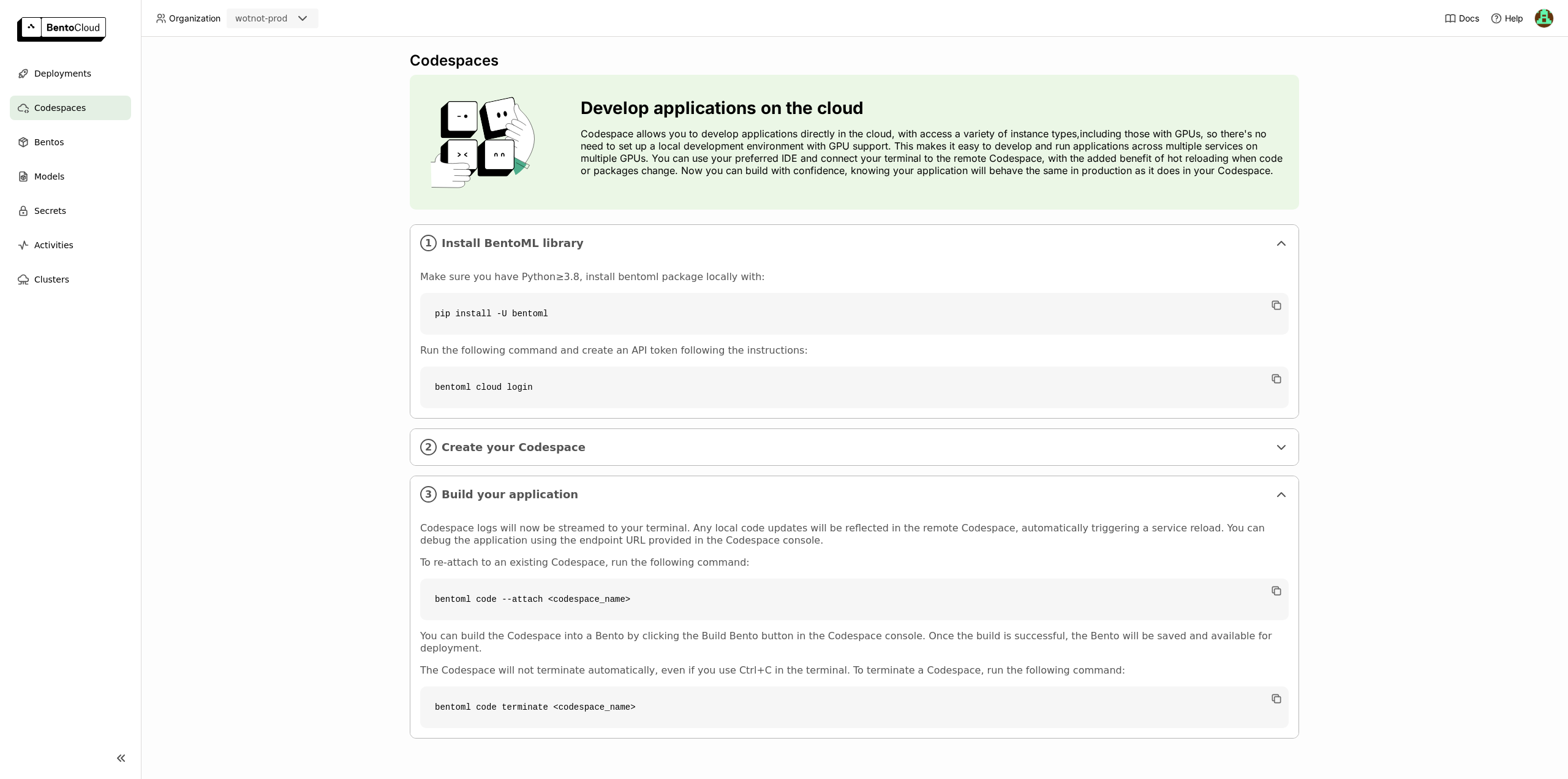
click at [324, 412] on div "Codespaces Develop applications on the cloud Codespace allows you to develop ap…" at bounding box center [854, 408] width 1427 height 742
